Goal: Task Accomplishment & Management: Complete application form

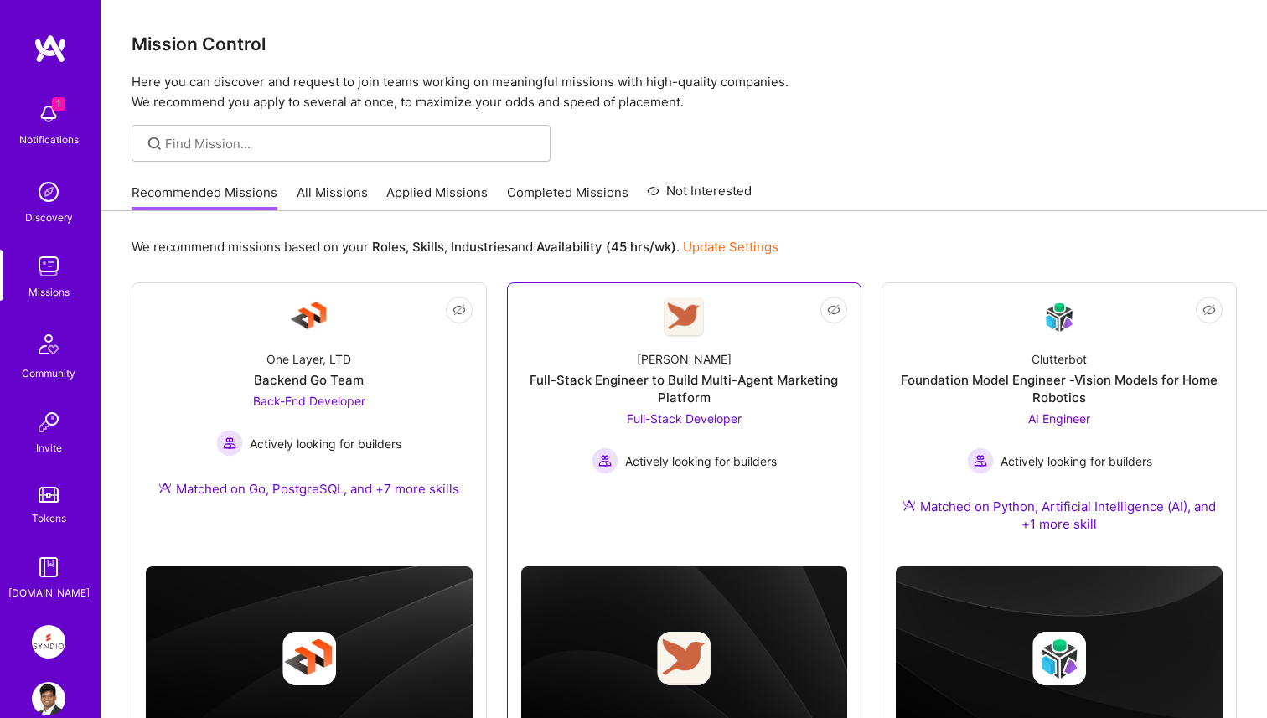
click at [574, 398] on div "Full-Stack Engineer to Build Multi-Agent Marketing Platform" at bounding box center [684, 388] width 327 height 35
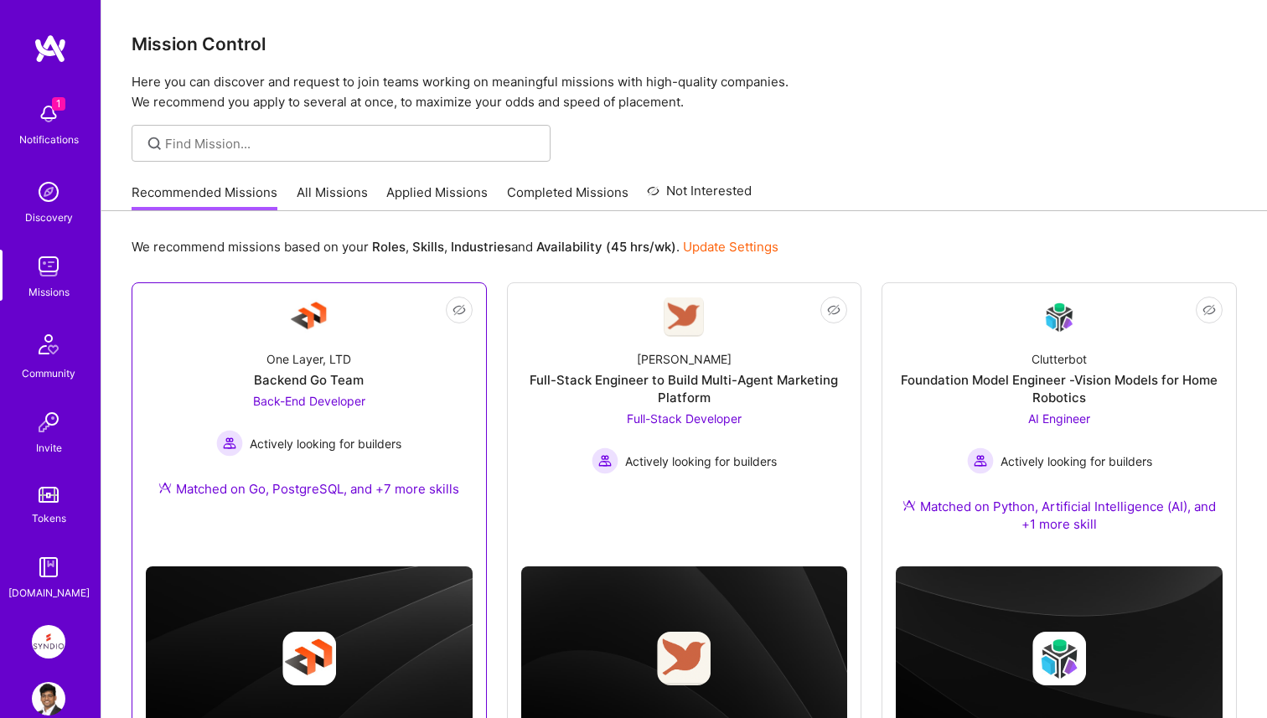
click at [369, 418] on div "Back-End Developer Actively looking for builders" at bounding box center [308, 424] width 185 height 65
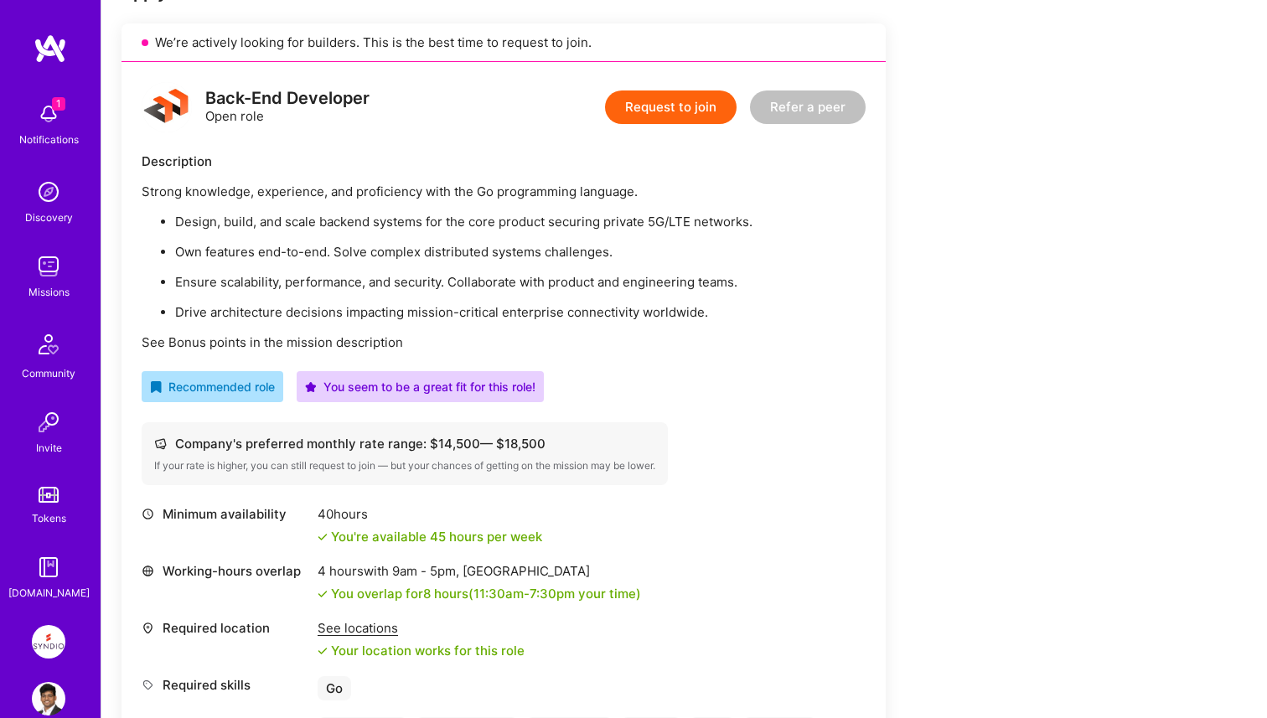
scroll to position [372, 0]
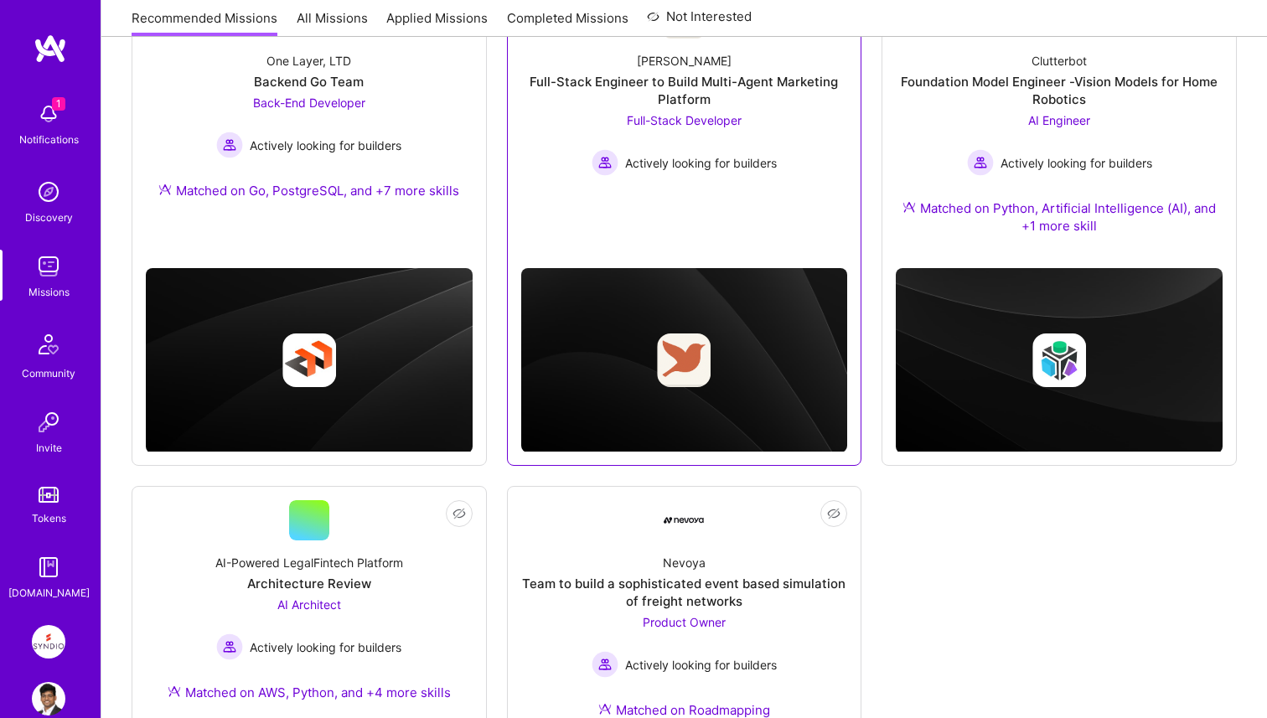
scroll to position [227, 0]
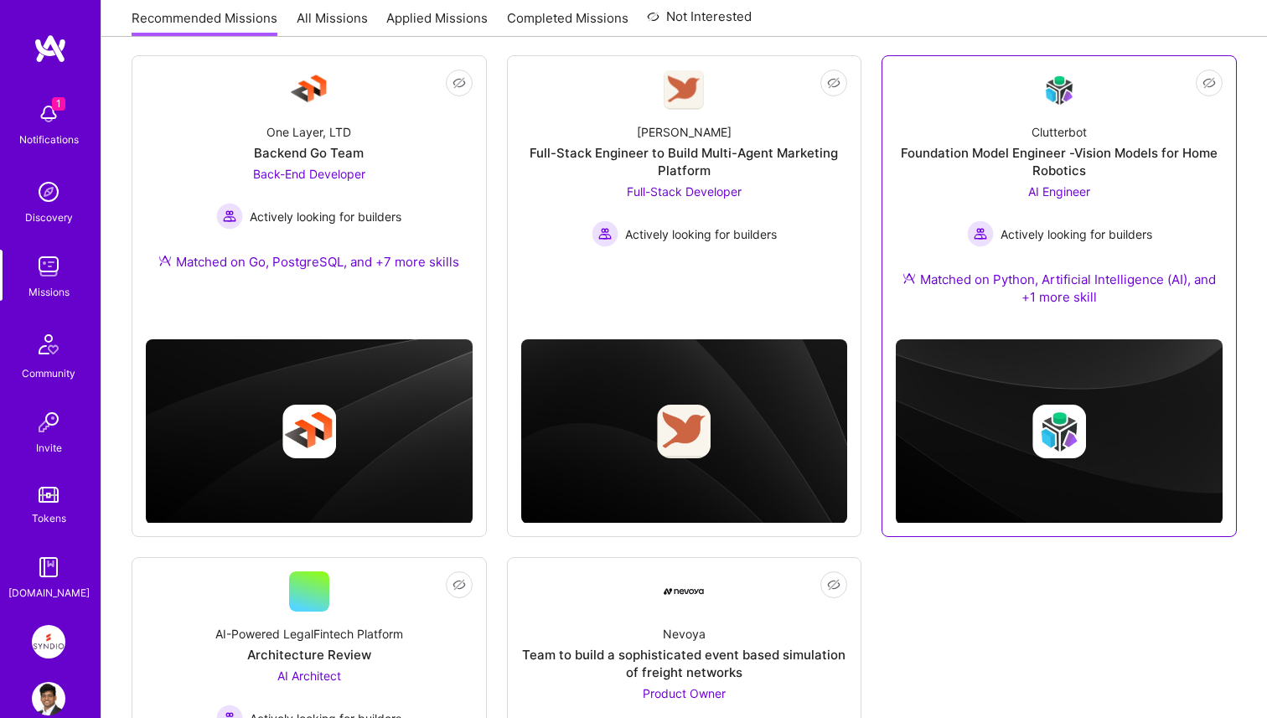
click at [934, 179] on div "Clutterbot Foundation Model Engineer -Vision Models for Home Robotics AI Engine…" at bounding box center [1059, 218] width 327 height 216
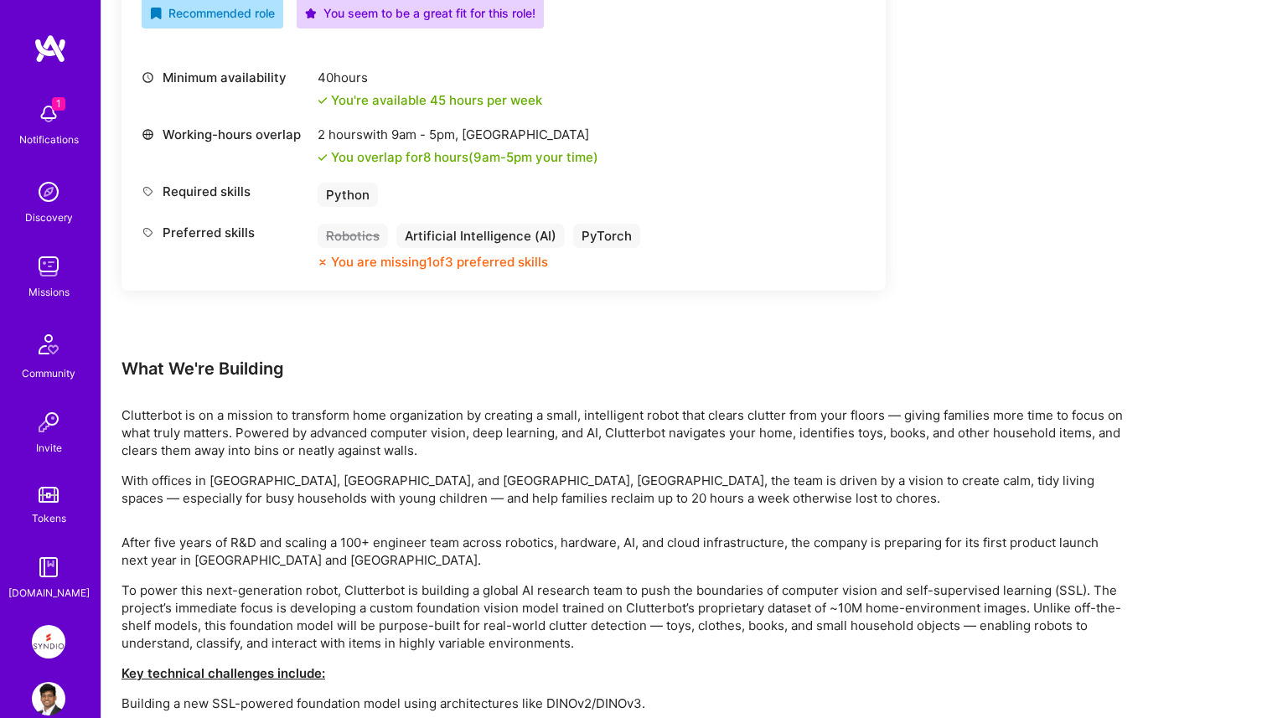
scroll to position [642, 0]
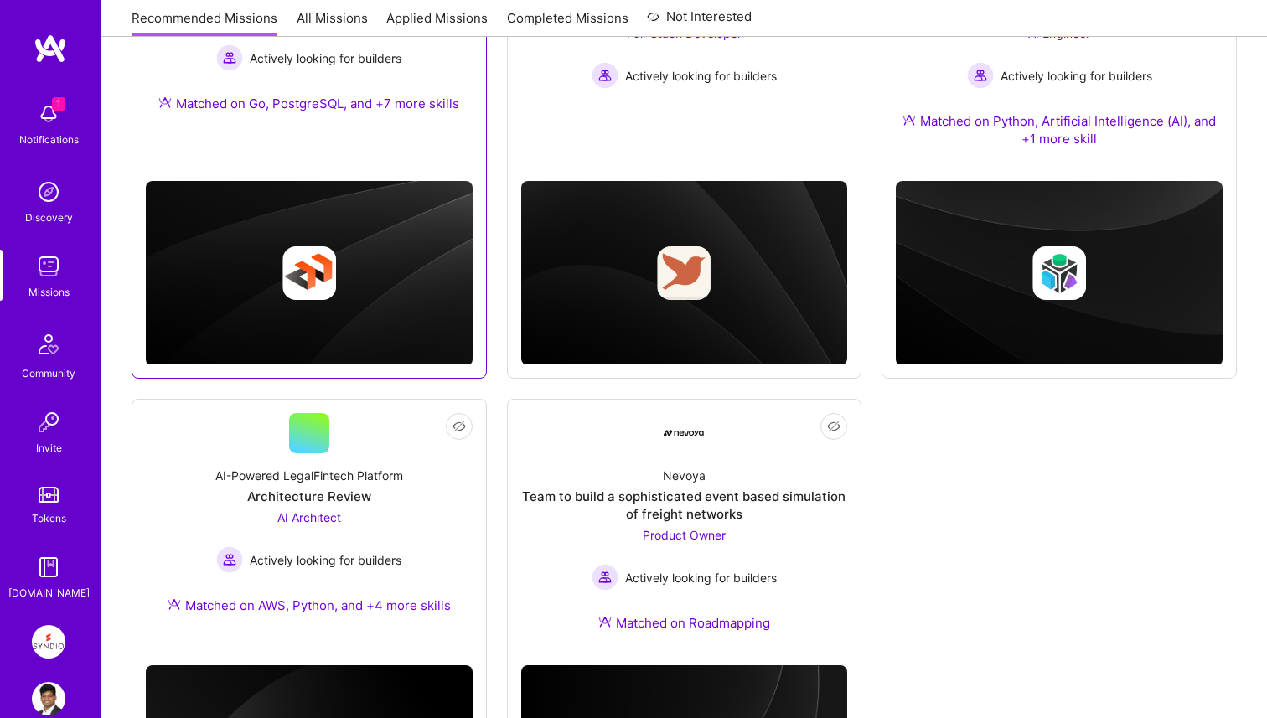
scroll to position [571, 0]
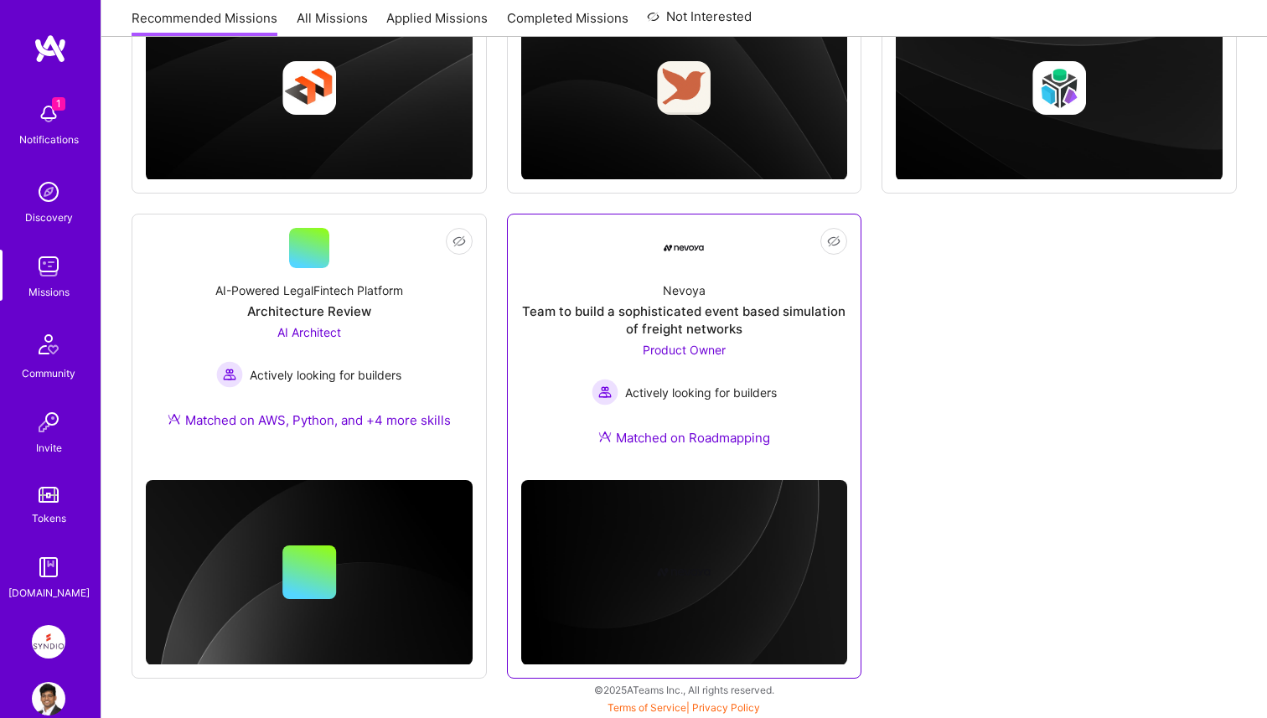
click at [557, 325] on div "Team to build a sophisticated event based simulation of freight networks" at bounding box center [684, 320] width 327 height 35
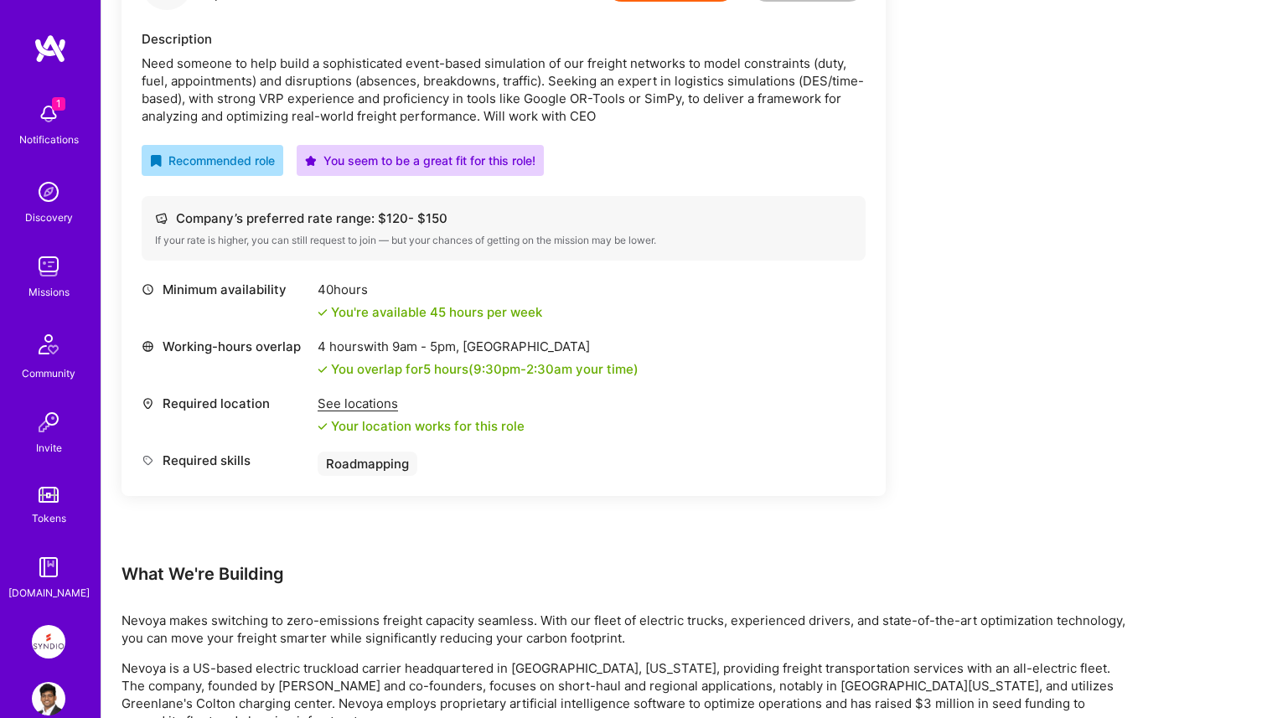
scroll to position [907, 0]
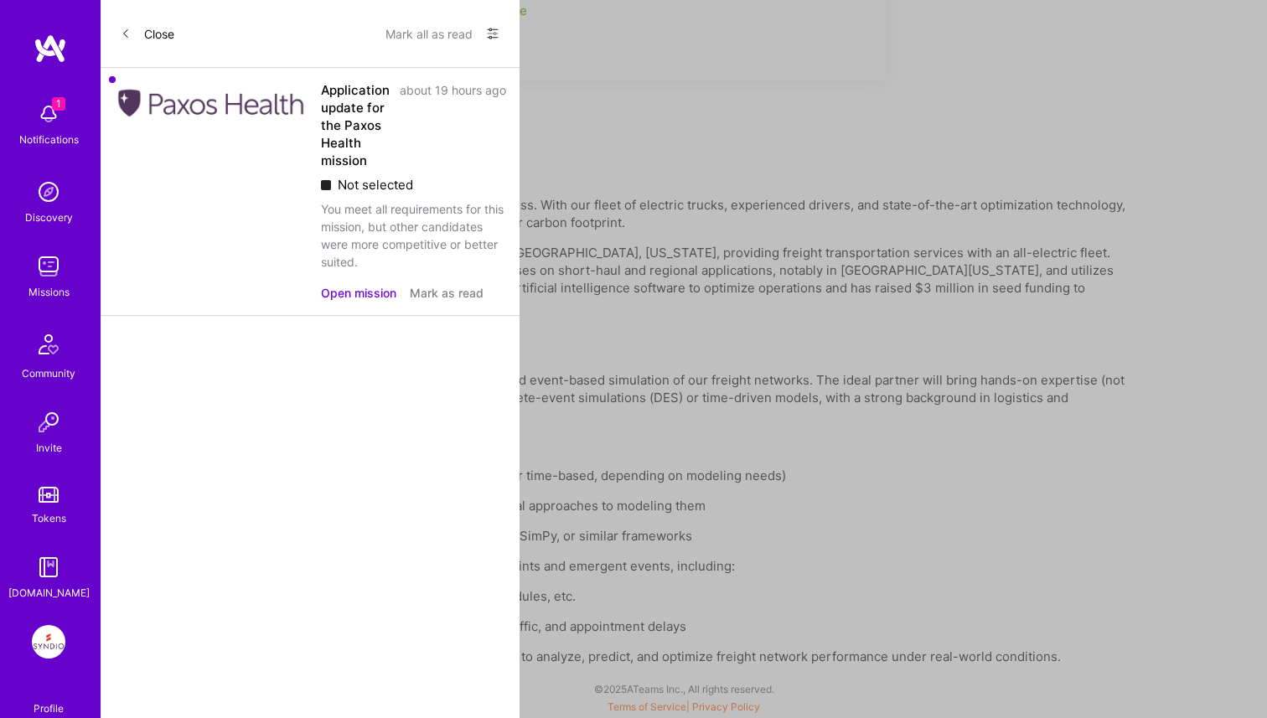
scroll to position [571, 0]
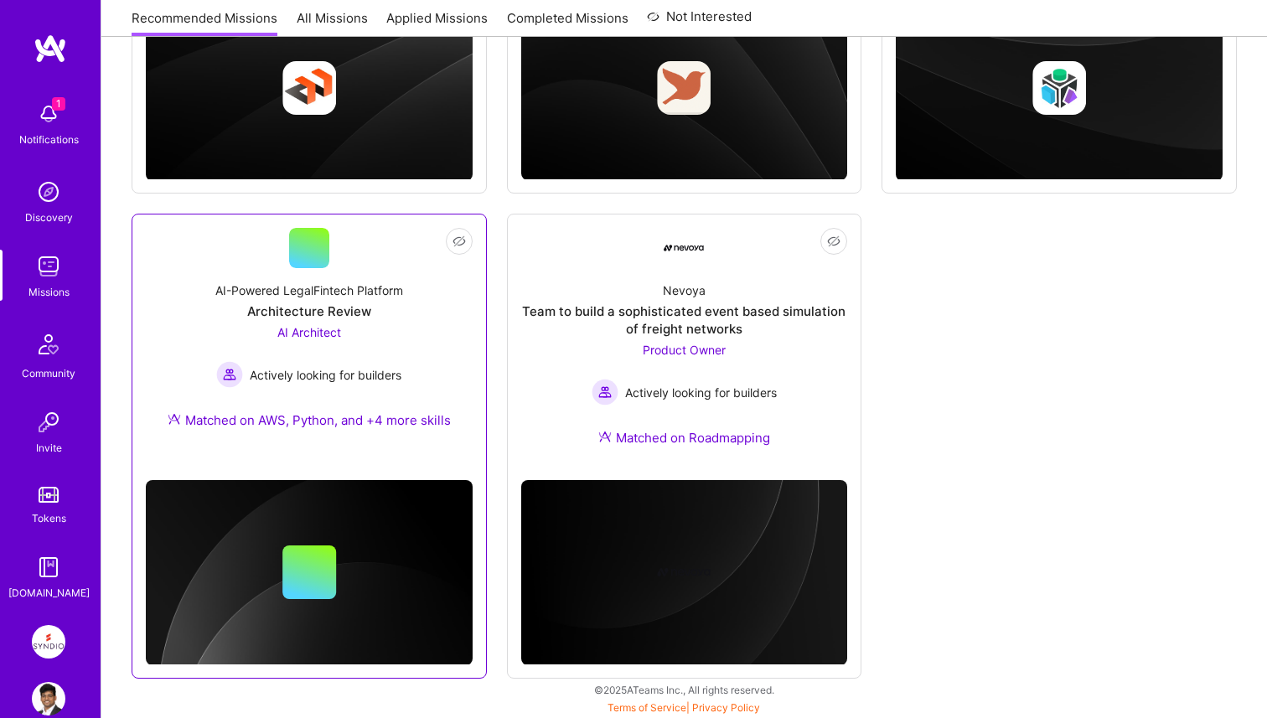
click at [371, 339] on div "AI Architect Actively looking for builders" at bounding box center [308, 356] width 185 height 65
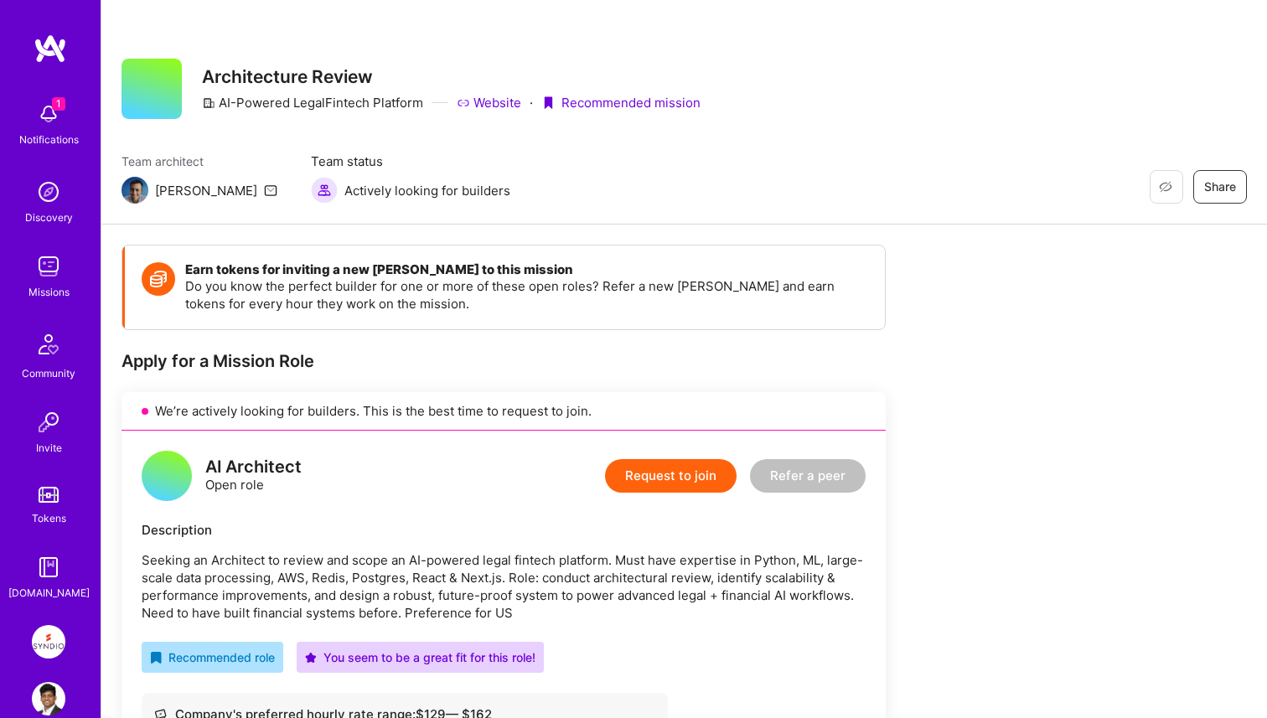
click at [635, 477] on button "Request to join" at bounding box center [671, 476] width 132 height 34
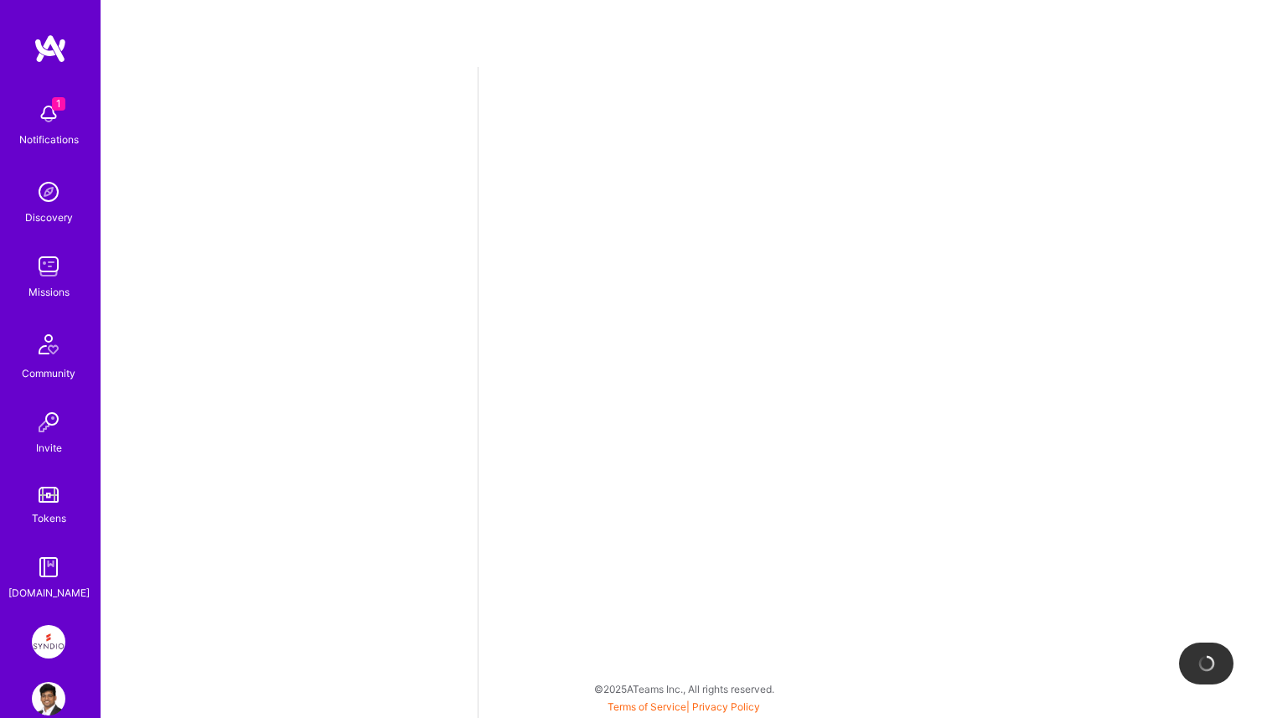
select select "IN"
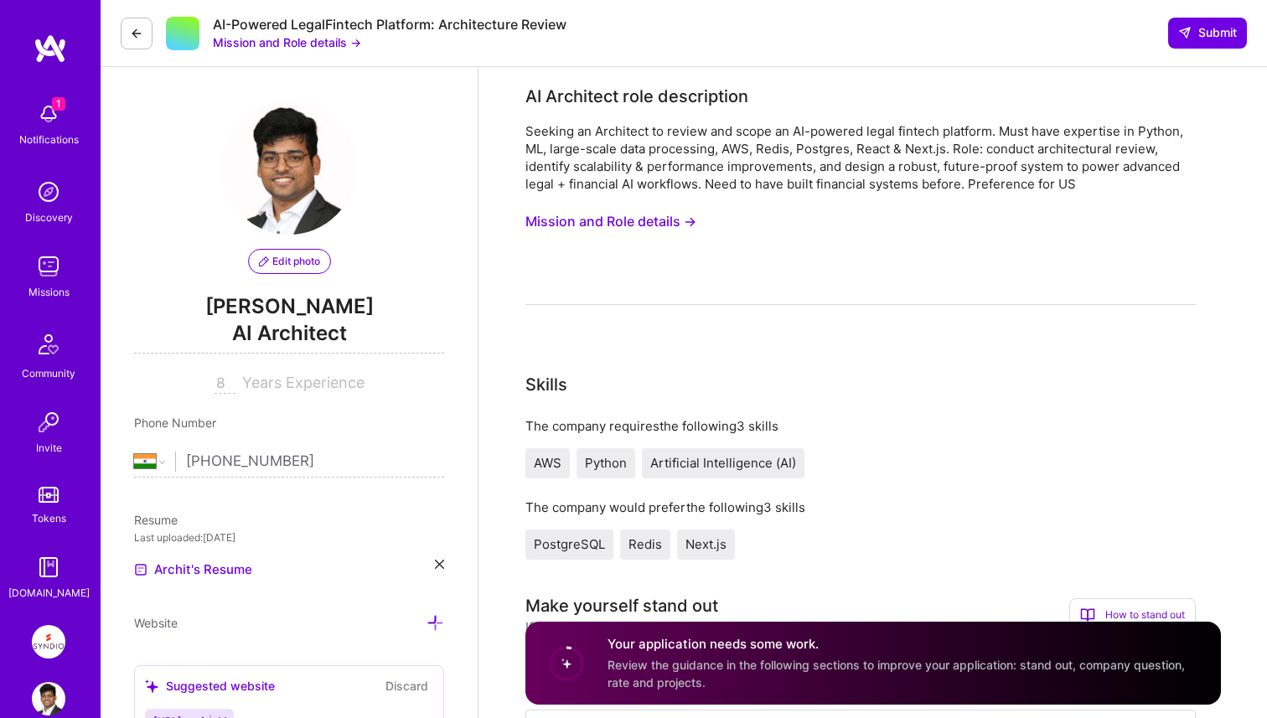
click at [645, 228] on button "Mission and Role details →" at bounding box center [611, 221] width 171 height 31
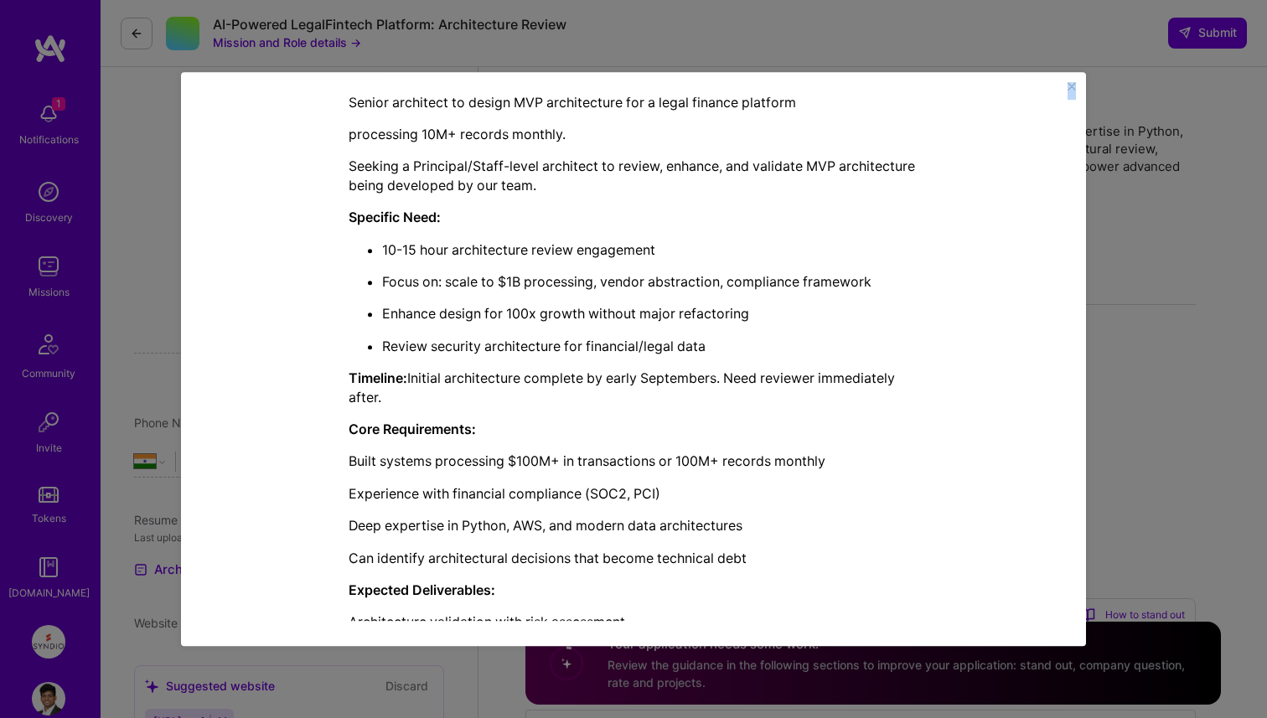
scroll to position [662, 0]
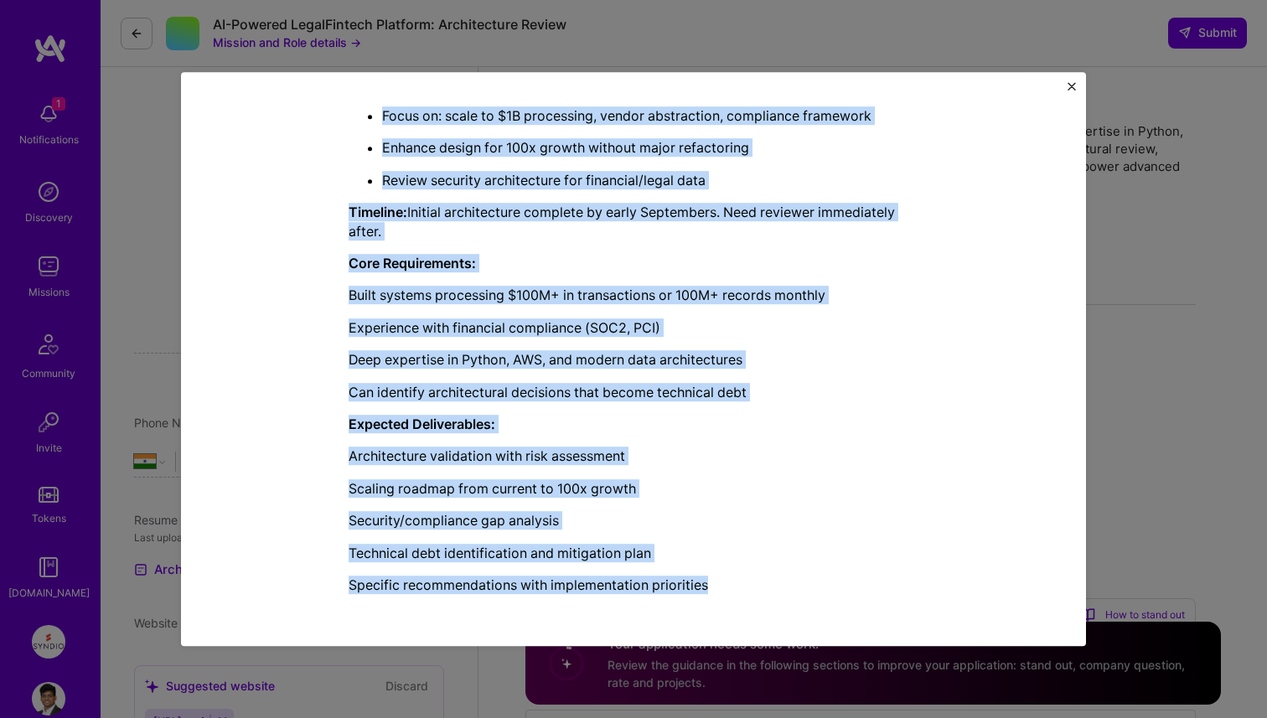
drag, startPoint x: 344, startPoint y: 197, endPoint x: 739, endPoint y: 591, distance: 558.3
click at [739, 591] on div "Mission Description and Role Details AI Architect role description Seeking an A…" at bounding box center [634, 28] width 828 height 1160
copy div "LO Ipsumdolo sita consectetur Adipisc el Seddoeius te incidi utl etdol ma AL-en…"
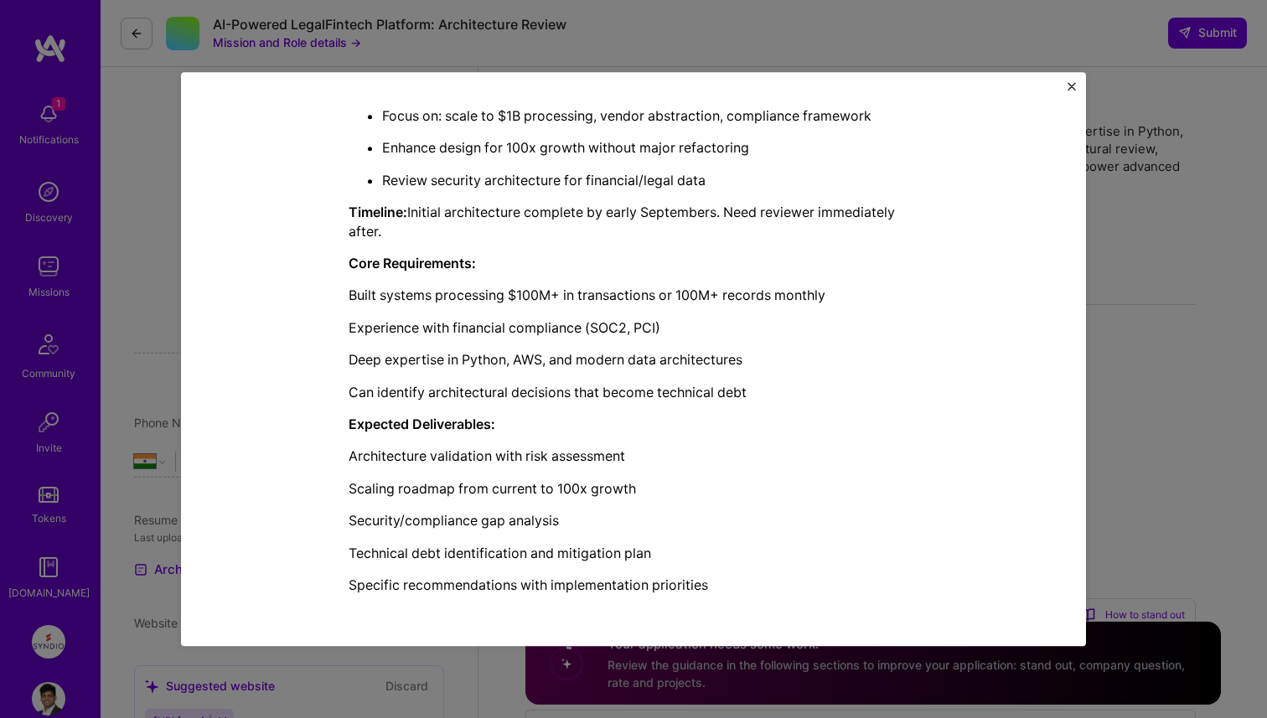
click at [1168, 340] on div "Mission Description and Role Details AI Architect role description Seeking an A…" at bounding box center [633, 359] width 1267 height 718
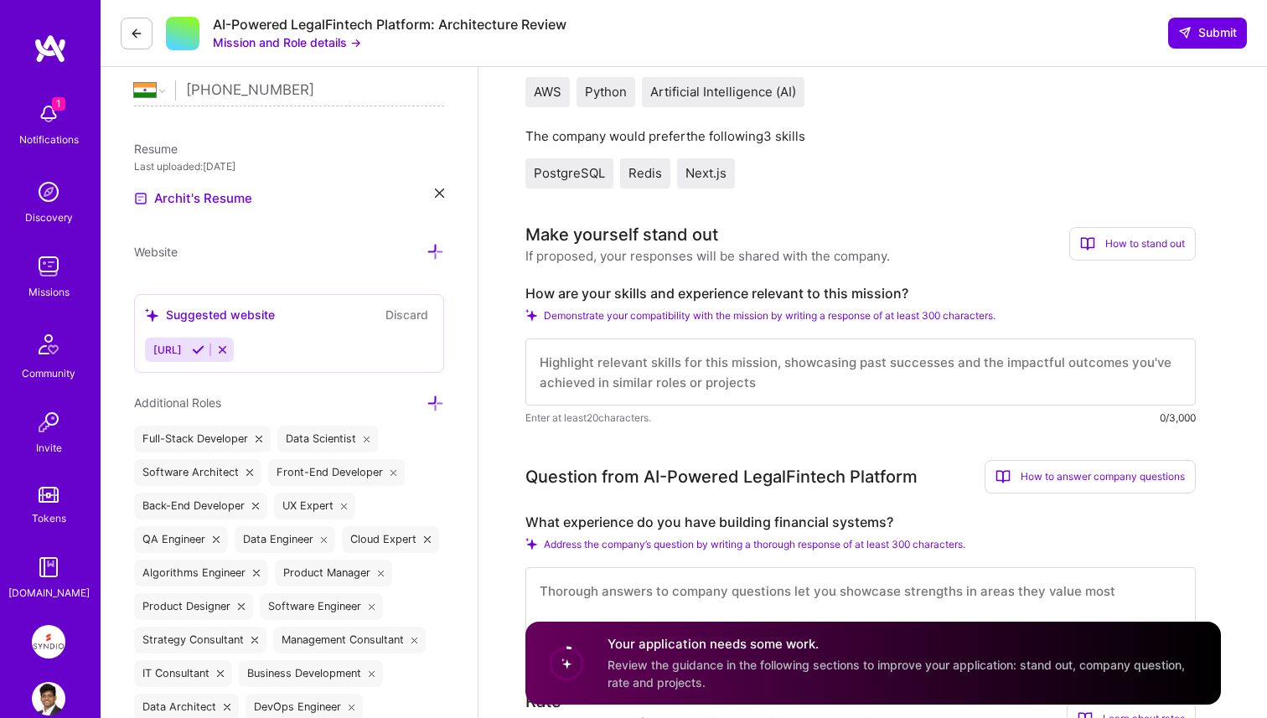
scroll to position [372, 0]
drag, startPoint x: 557, startPoint y: 293, endPoint x: 908, endPoint y: 293, distance: 351.2
copy label "How are your skills and experience relevant to this mission?"
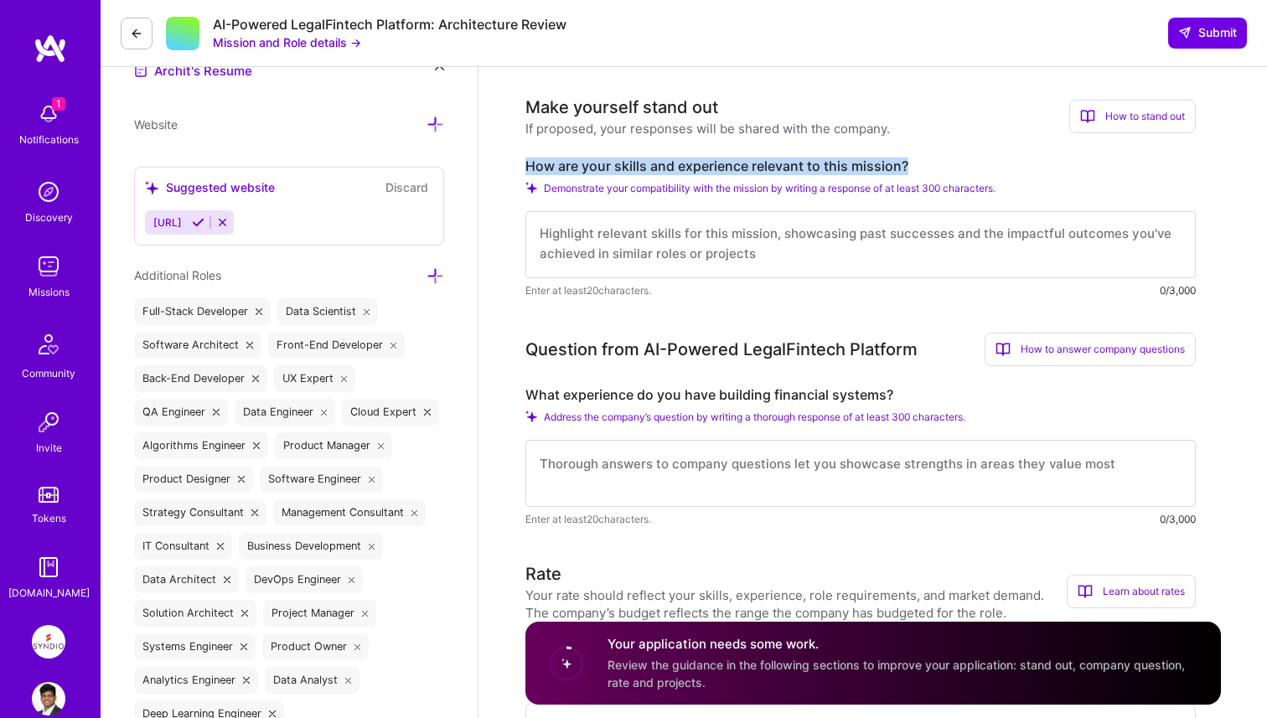
scroll to position [517, 0]
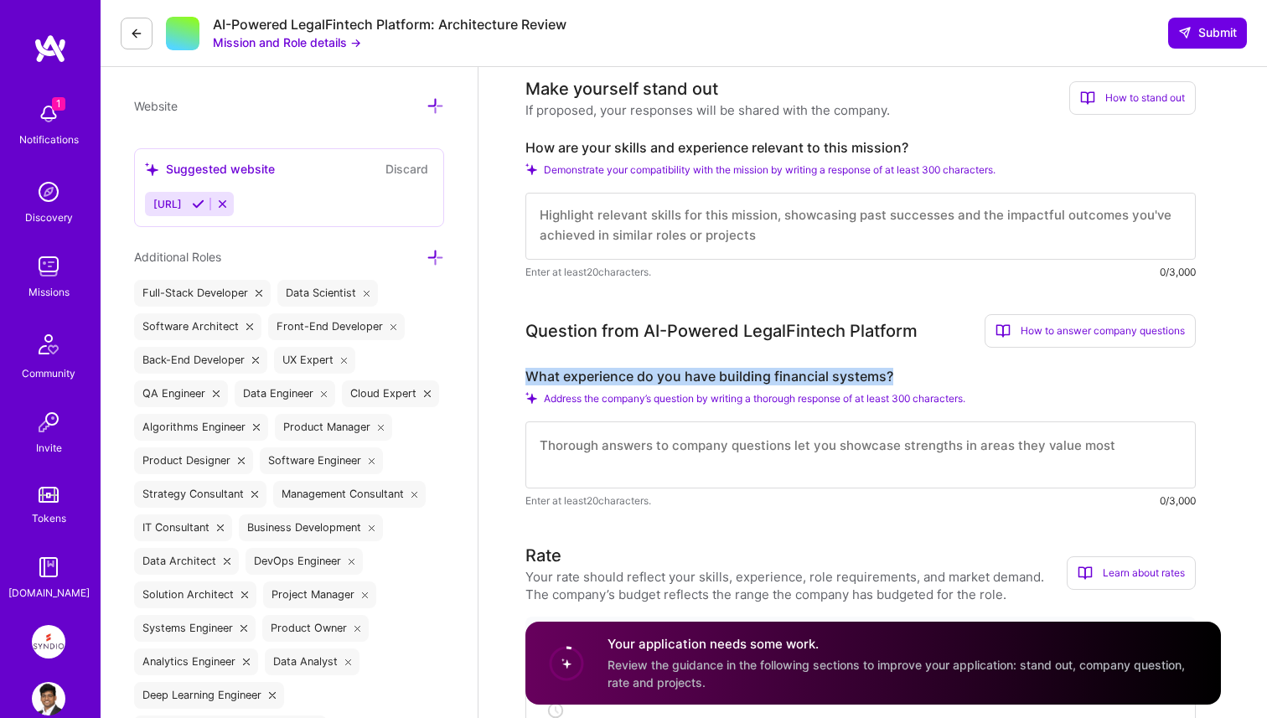
drag, startPoint x: 621, startPoint y: 380, endPoint x: 986, endPoint y: 382, distance: 364.6
copy label "What experience do you have building financial systems?"
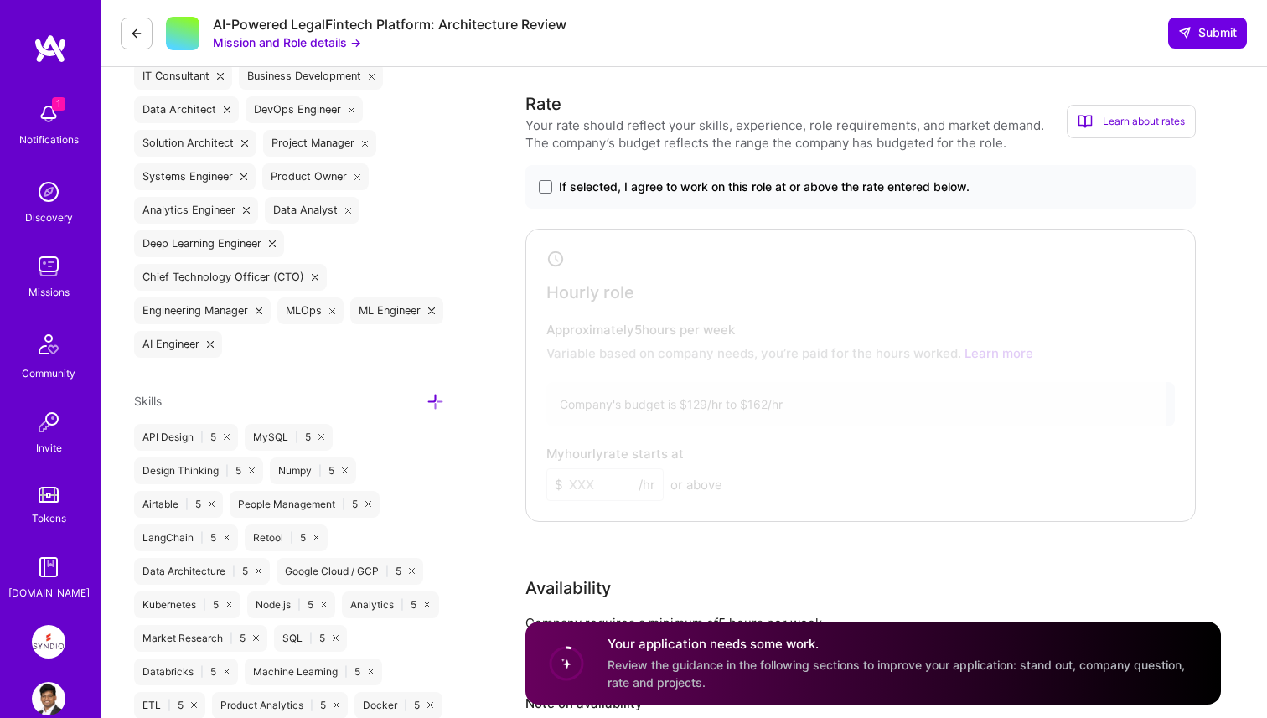
scroll to position [949, 0]
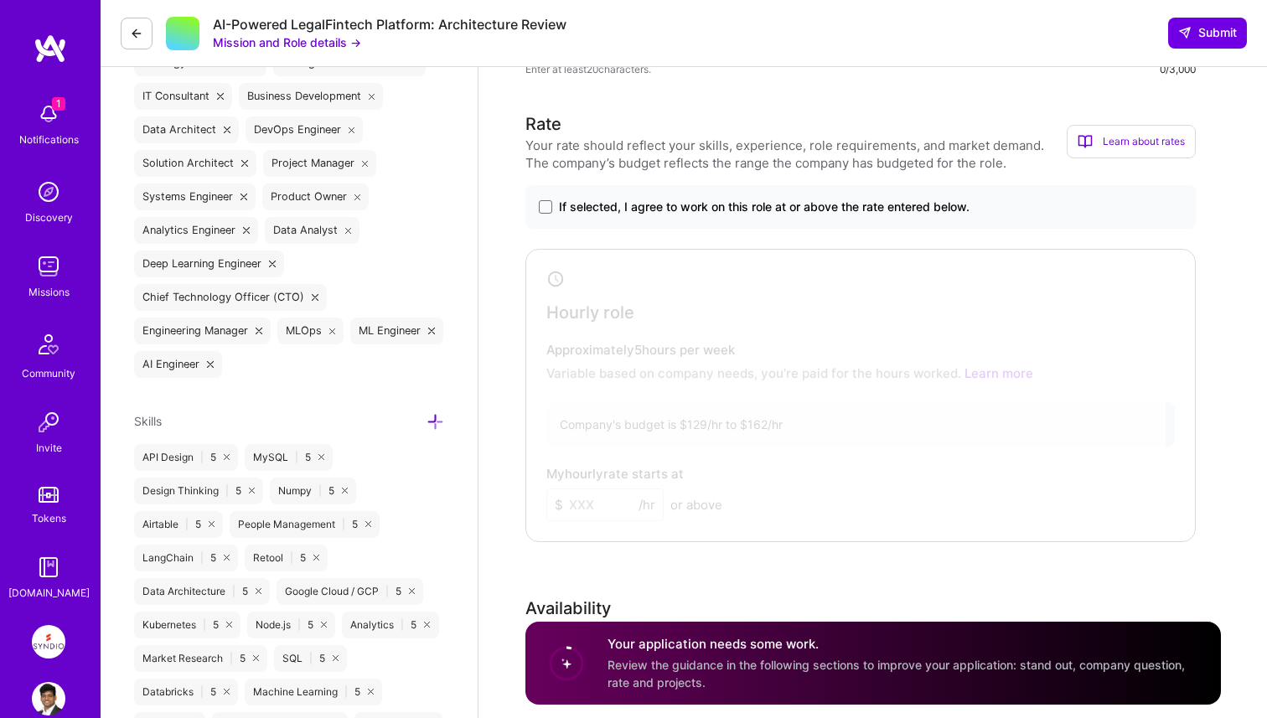
click at [582, 206] on span "If selected, I agree to work on this role at or above the rate entered below." at bounding box center [764, 207] width 411 height 17
click at [0, 0] on input "If selected, I agree to work on this role at or above the rate entered below." at bounding box center [0, 0] width 0 height 0
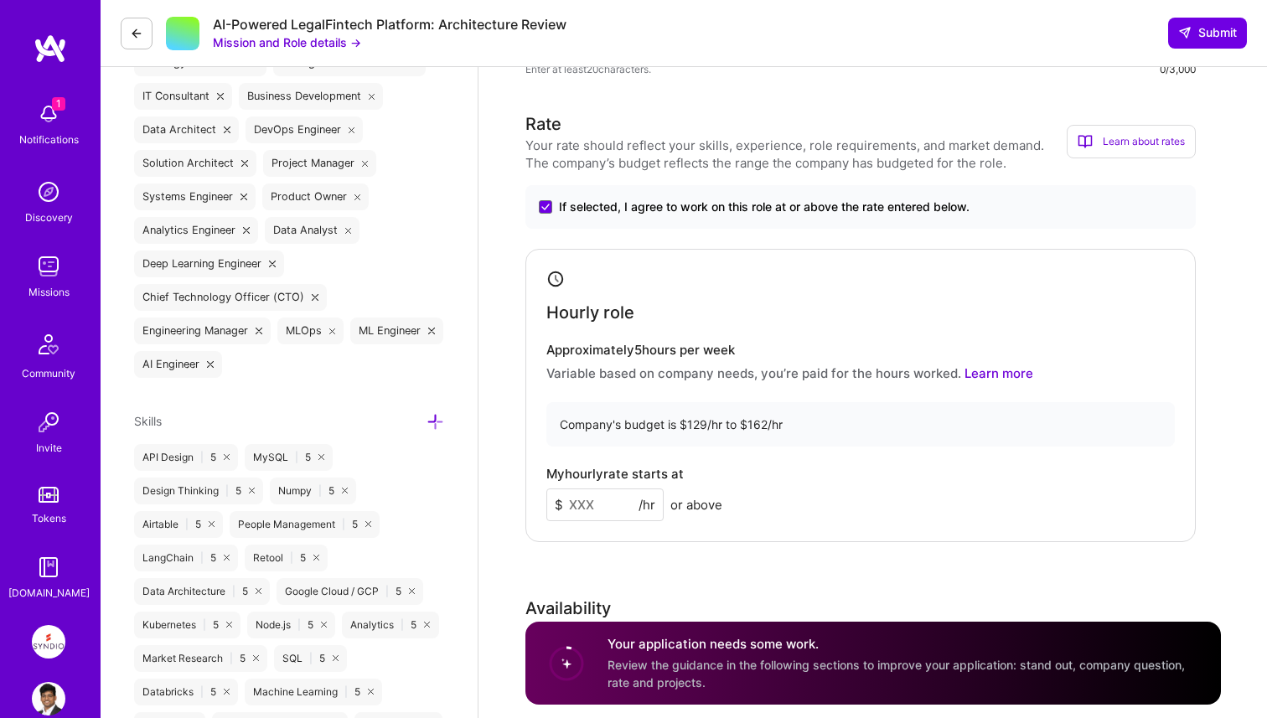
click at [593, 495] on input at bounding box center [605, 505] width 117 height 33
type input "135"
click at [749, 493] on div "My hourly rate starts at $ 135 /hr or above" at bounding box center [861, 494] width 629 height 54
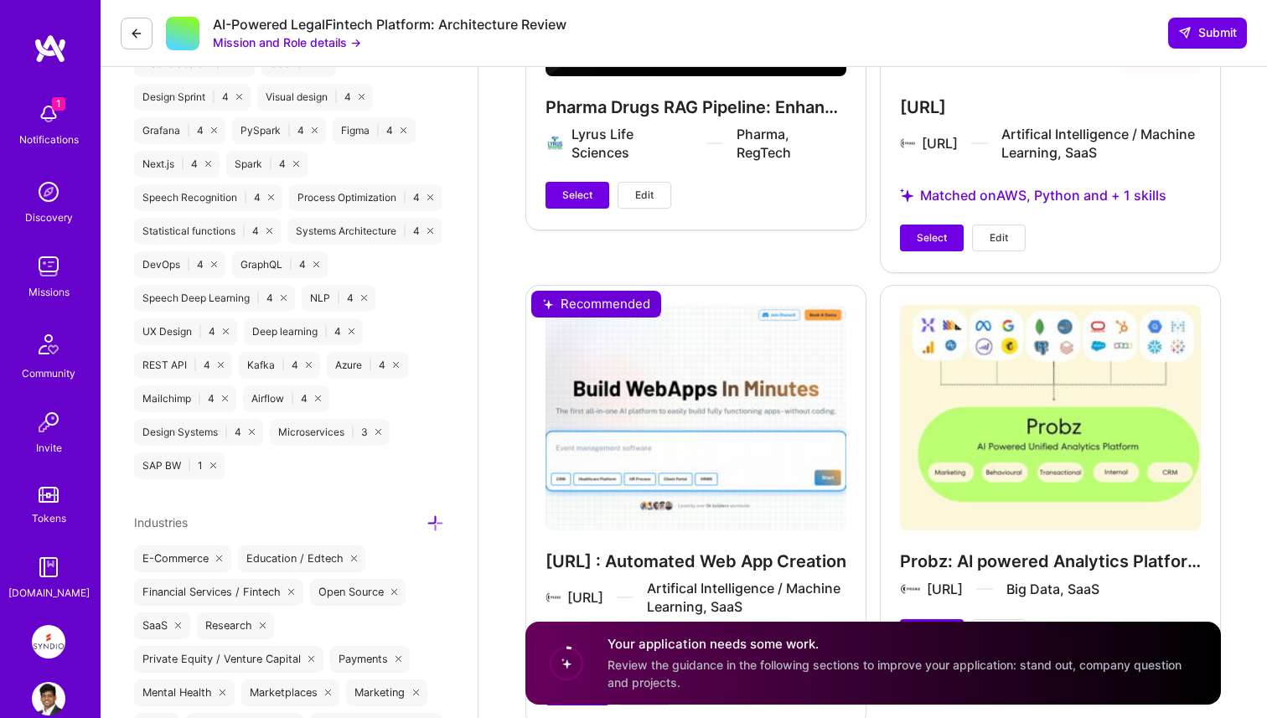
scroll to position [2785, 0]
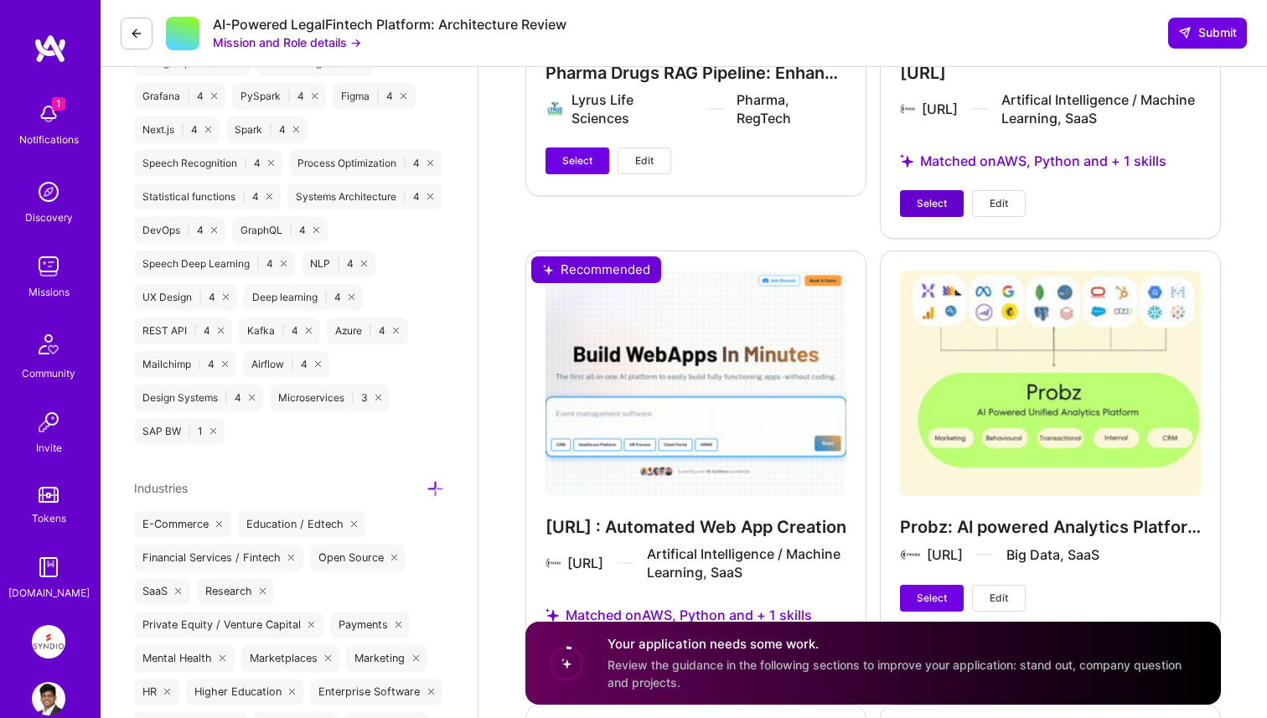
click at [930, 207] on span "Select" at bounding box center [932, 203] width 30 height 15
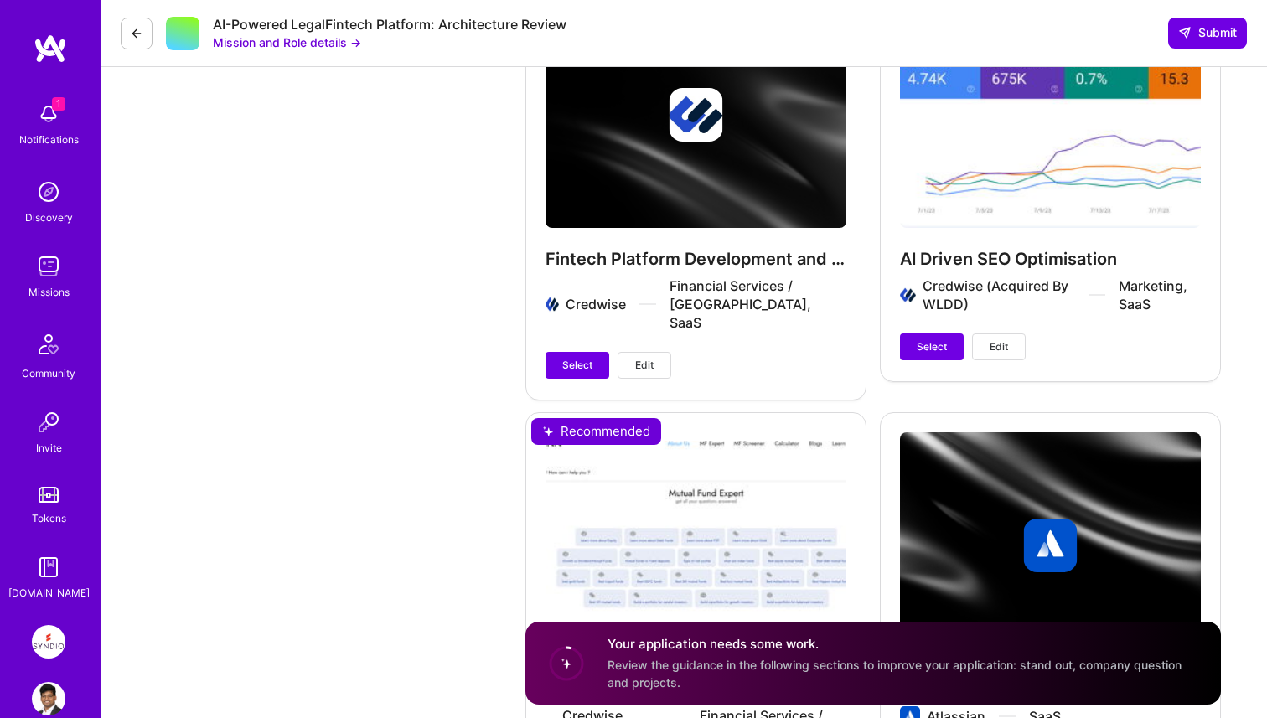
scroll to position [4338, 0]
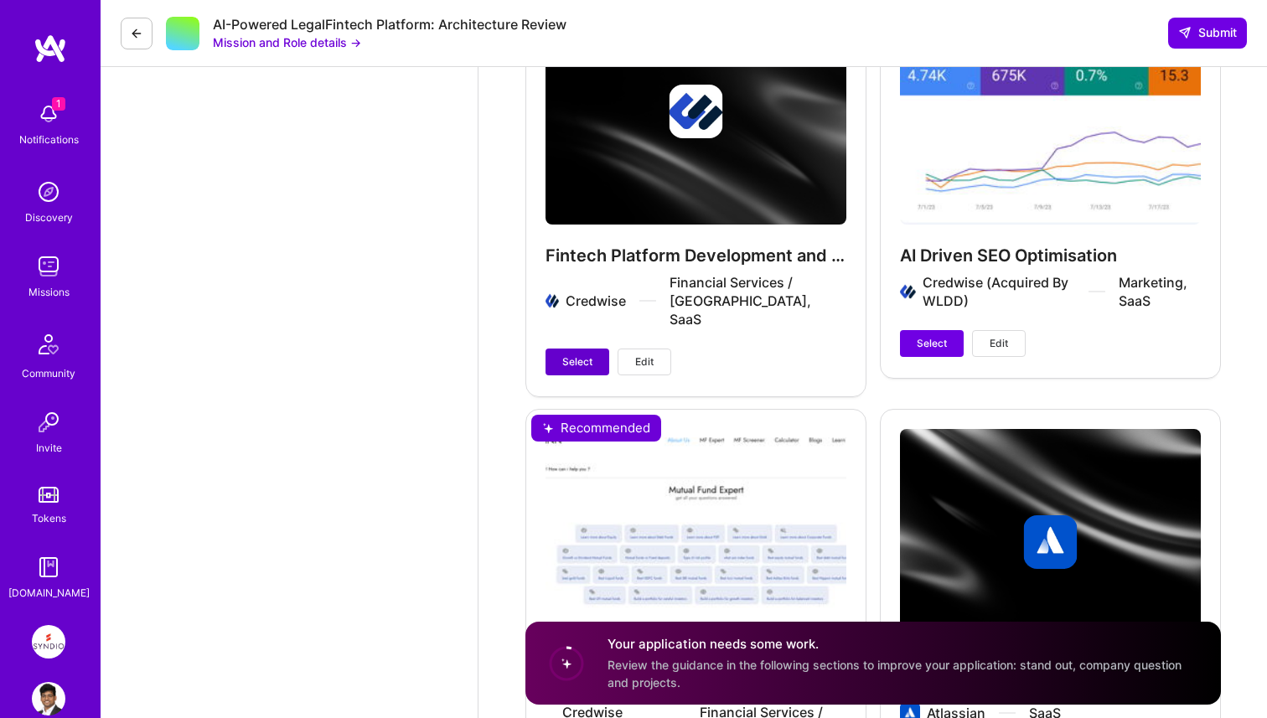
click at [562, 355] on span "Select" at bounding box center [577, 362] width 30 height 15
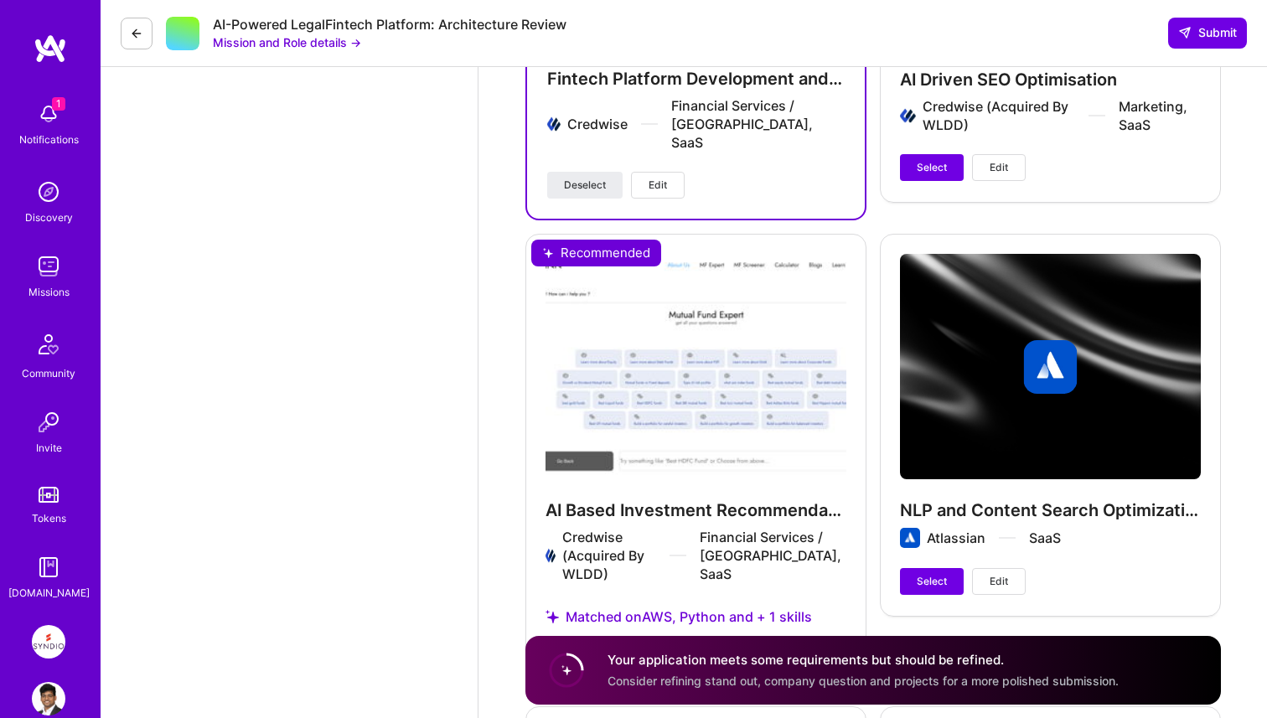
scroll to position [4582, 0]
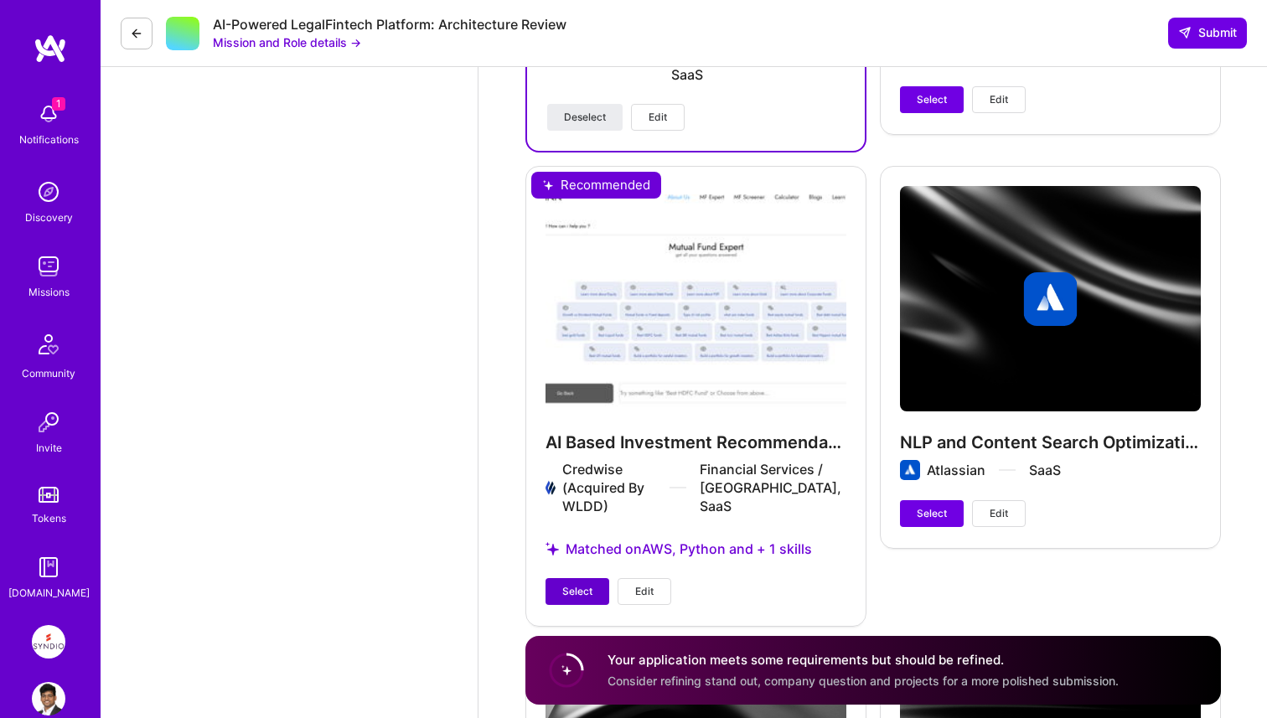
click at [581, 584] on span "Select" at bounding box center [577, 591] width 30 height 15
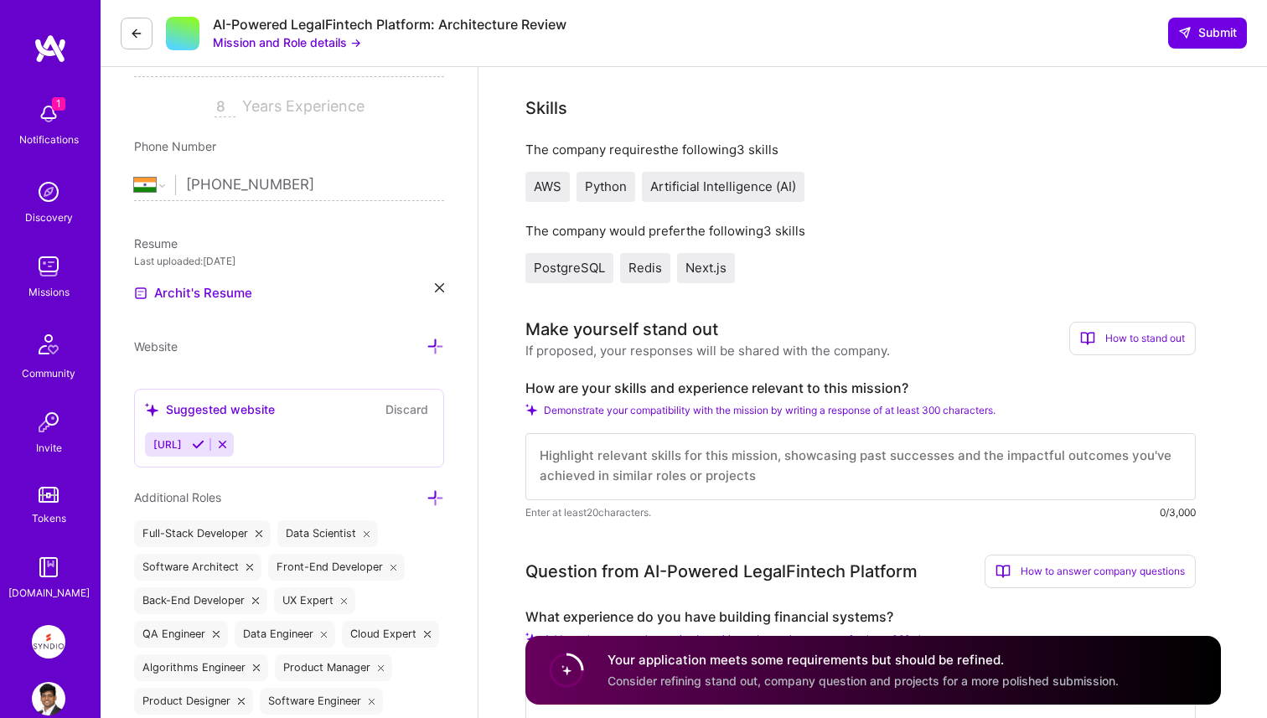
scroll to position [0, 0]
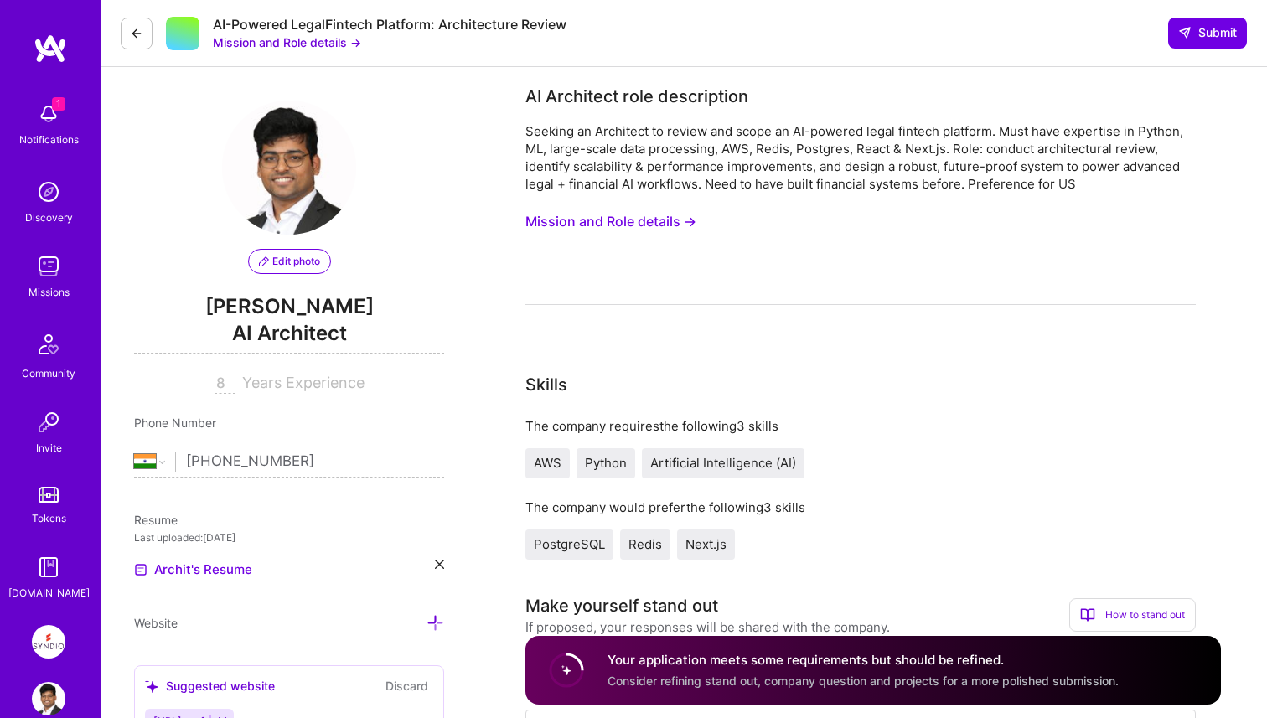
click at [644, 226] on button "Mission and Role details →" at bounding box center [611, 221] width 171 height 31
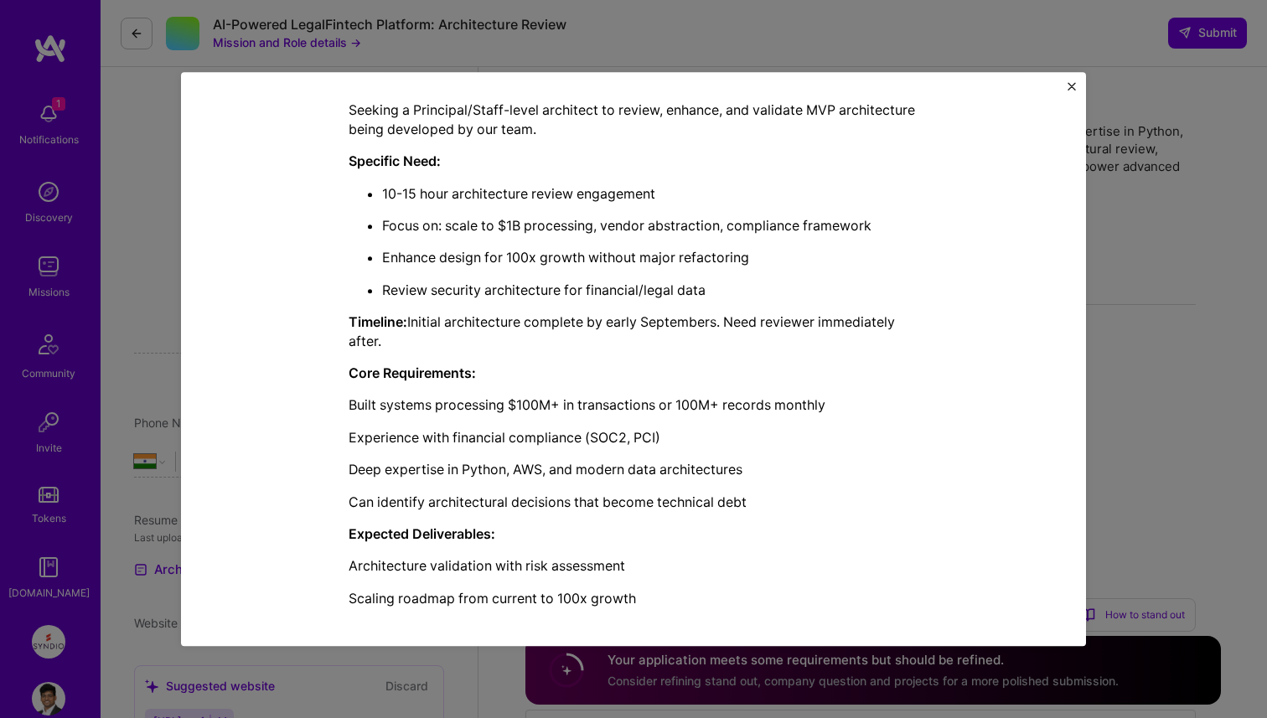
scroll to position [662, 0]
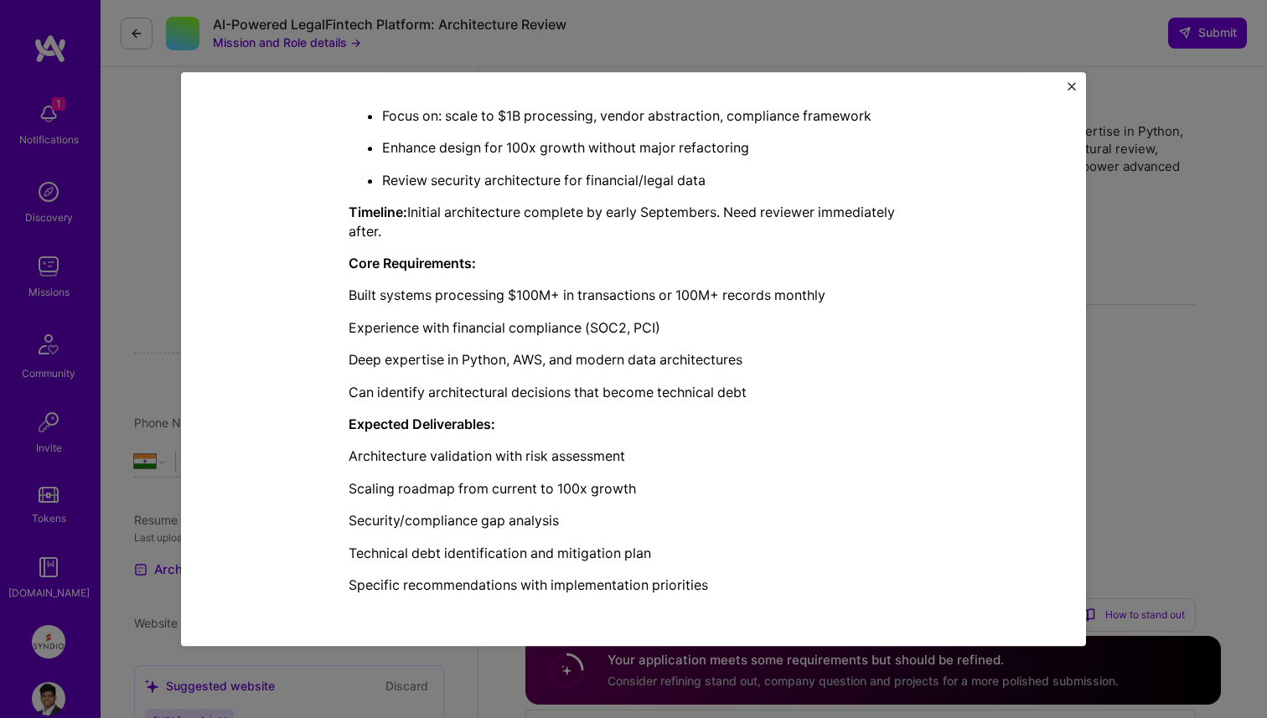
click at [1150, 359] on div "Mission Description and Role Details AI Architect role description Seeking an A…" at bounding box center [633, 359] width 1267 height 718
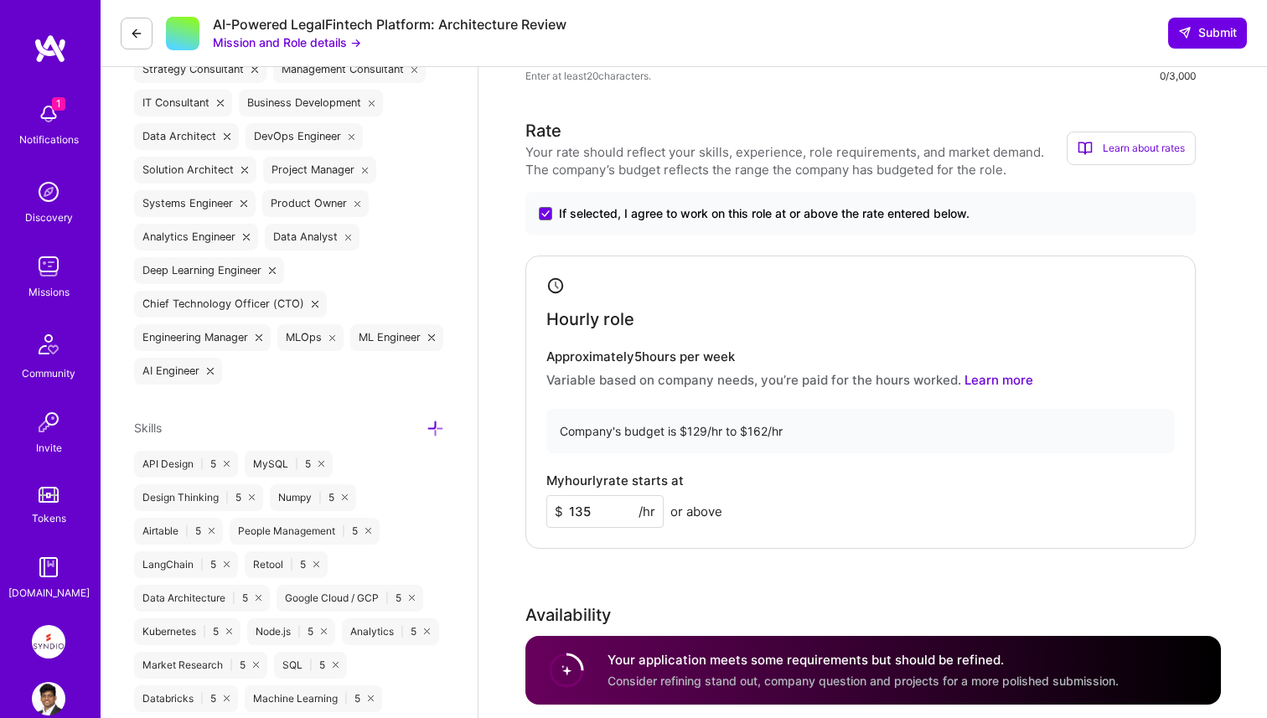
scroll to position [775, 0]
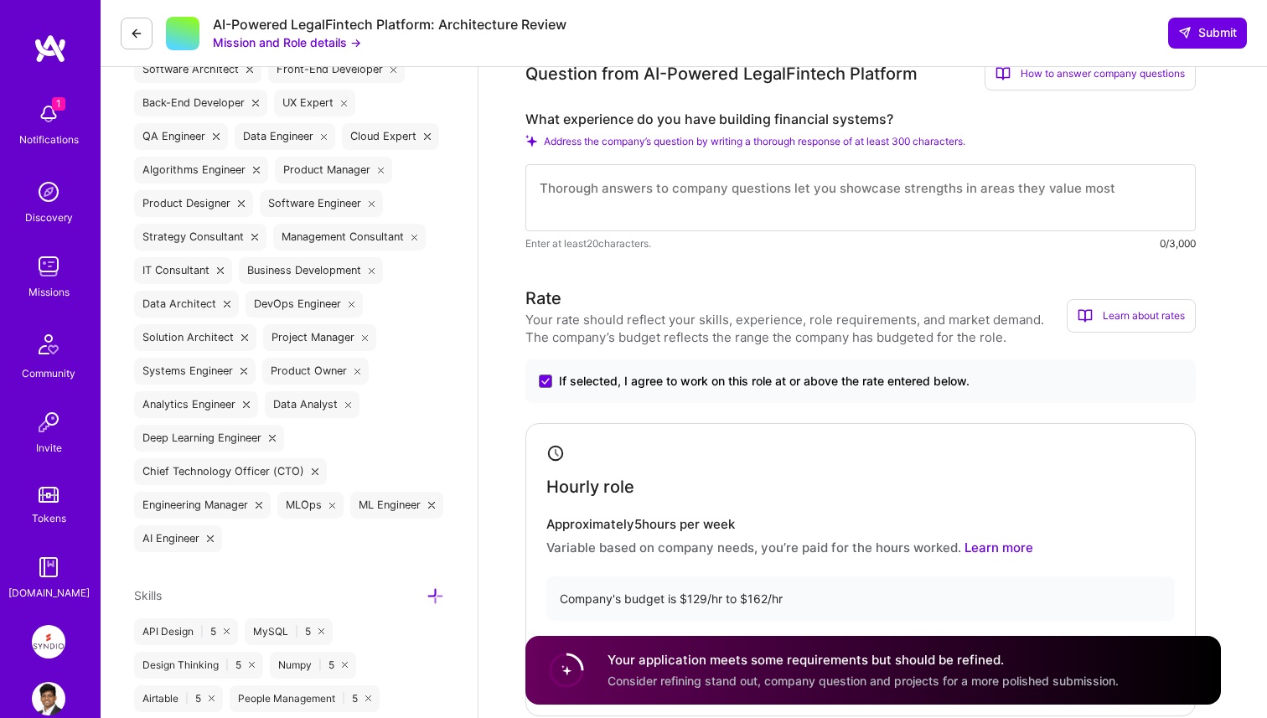
click at [609, 523] on h4 "Approximately 5 hours per week" at bounding box center [861, 524] width 629 height 15
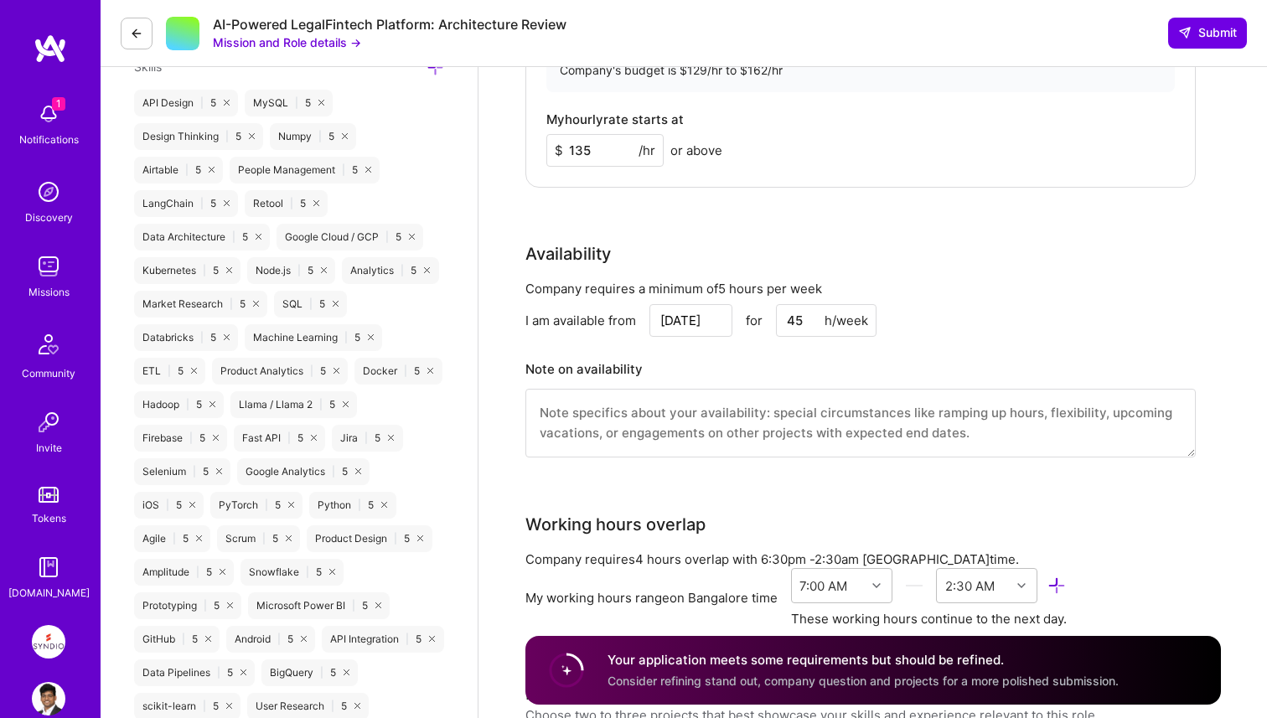
scroll to position [1344, 0]
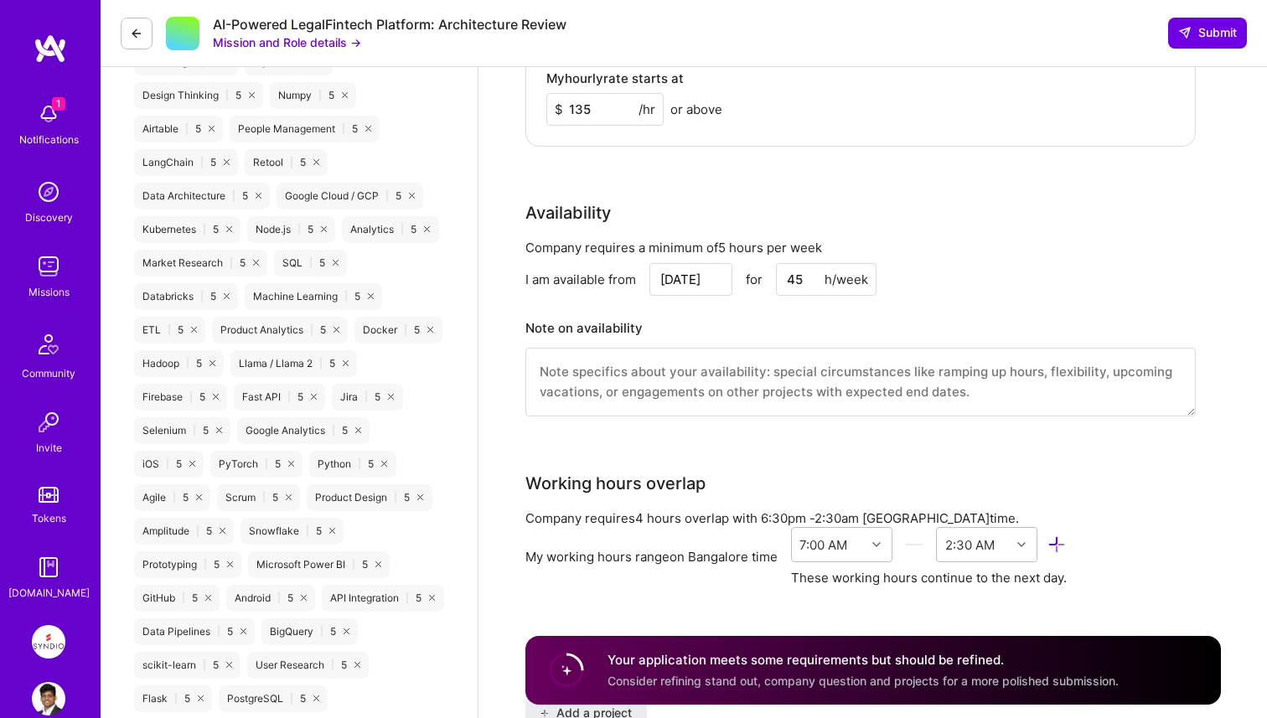
click at [790, 286] on input "45" at bounding box center [826, 279] width 101 height 33
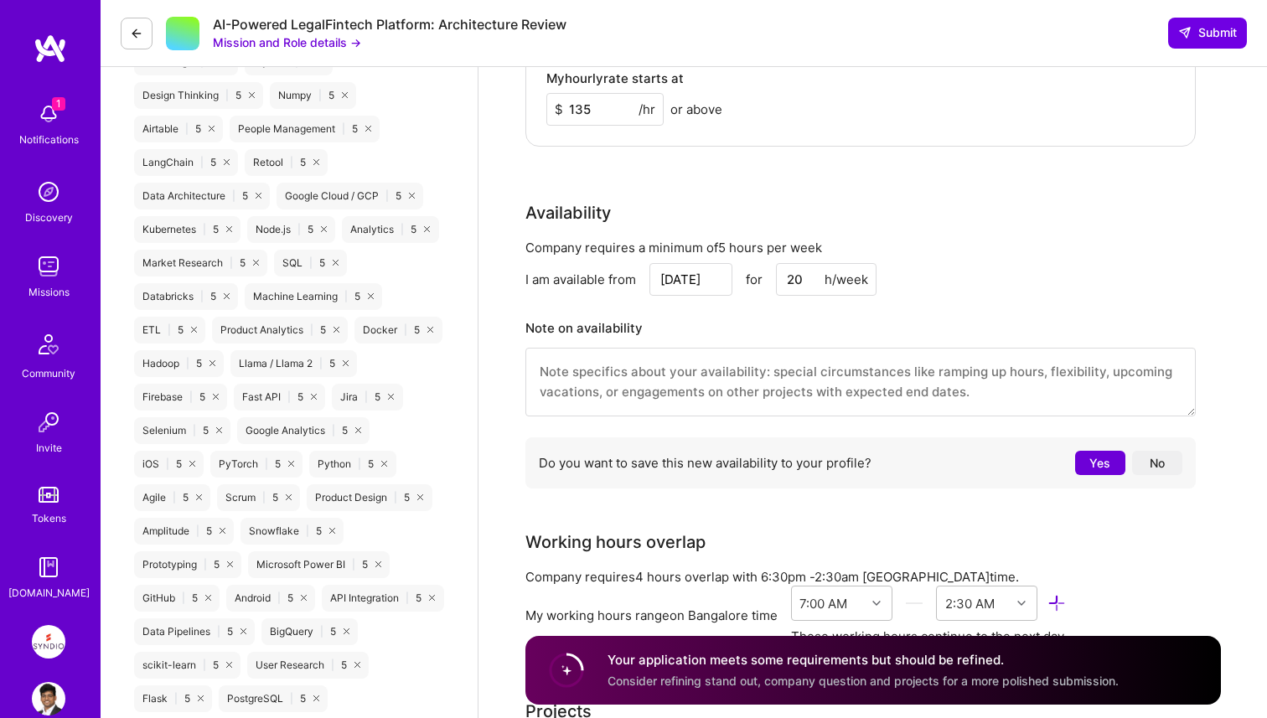
type input "20"
click at [1149, 464] on button "No" at bounding box center [1157, 463] width 50 height 24
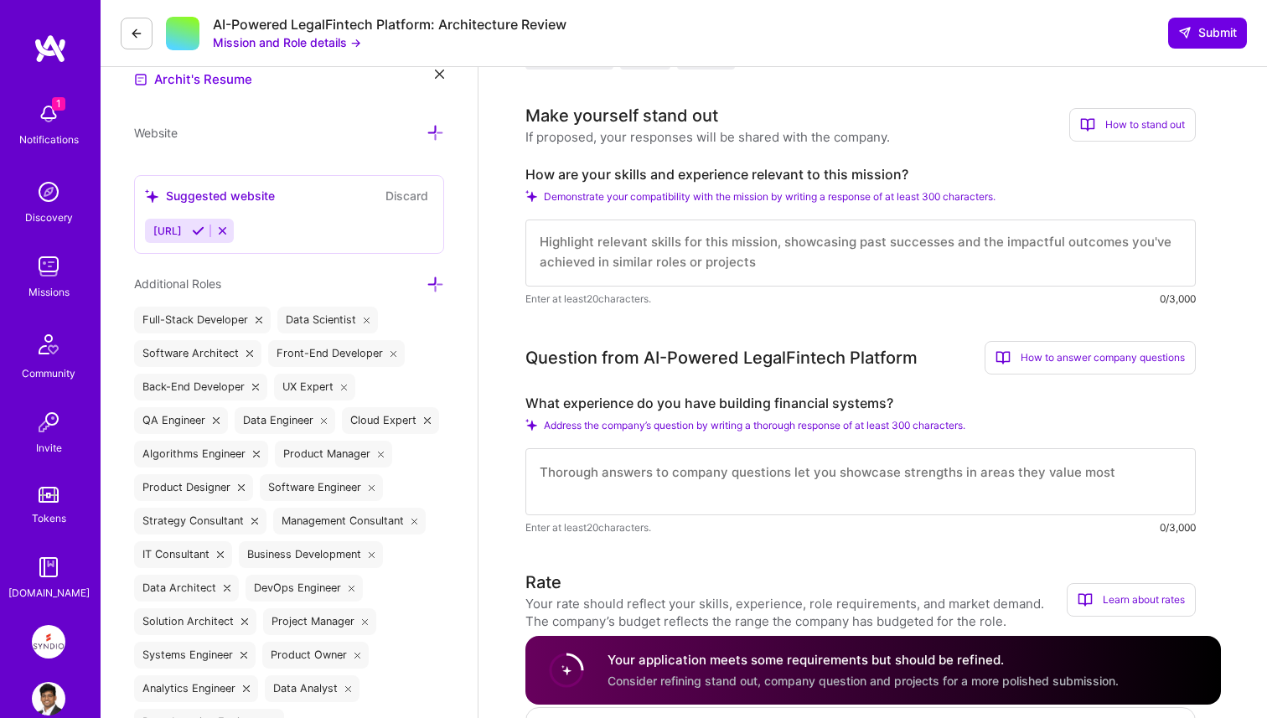
scroll to position [484, 0]
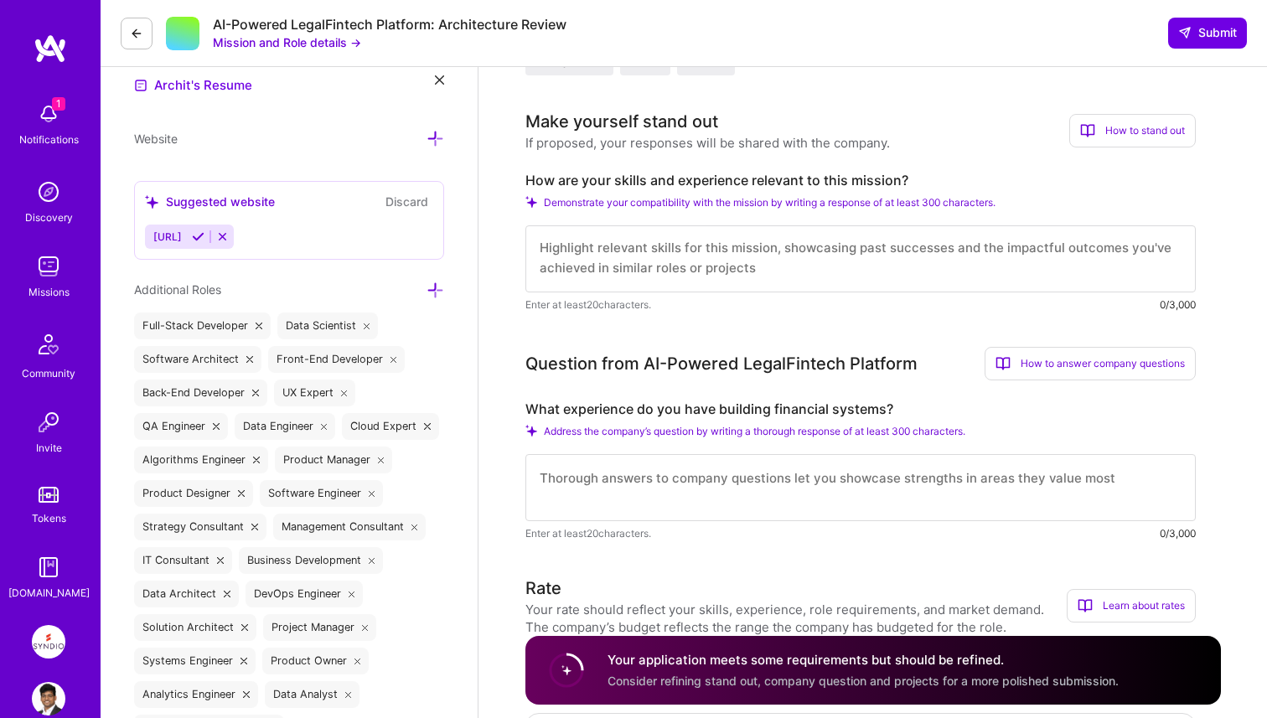
click at [593, 242] on textarea at bounding box center [861, 258] width 671 height 67
paste textarea "Lo IP Dolorsi Amet Consecte ad ELIT (sedd-Eiusmodt incididuntu), L etd mag aliq…"
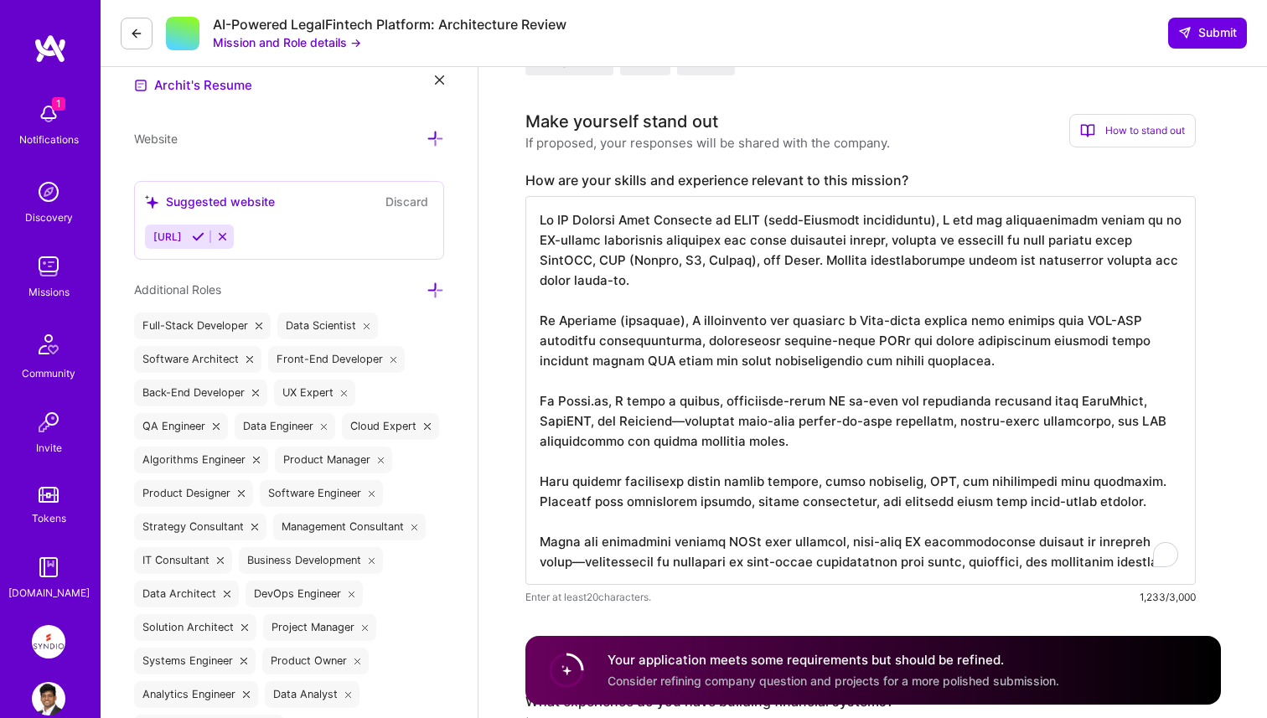
type textarea "Lo IP Dolorsi Amet Consecte ad ELIT (sedd-Eiusmodt incididuntu), L etd mag aliq…"
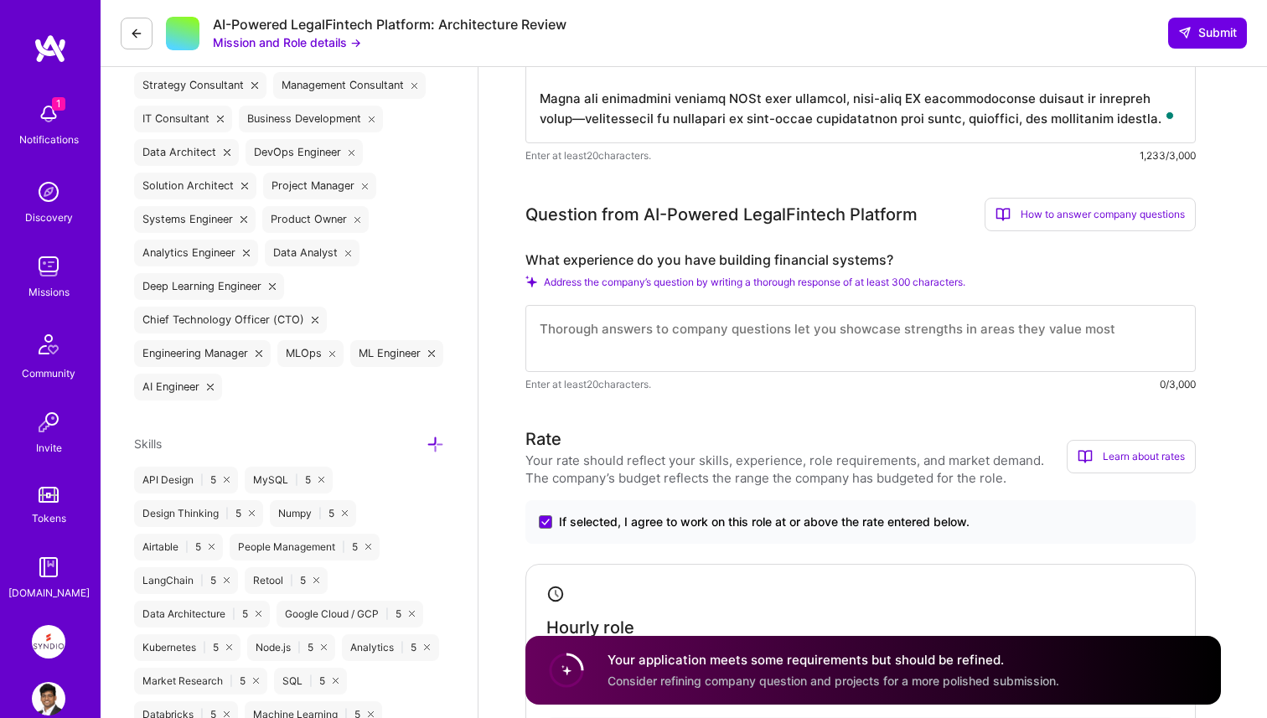
scroll to position [935, 0]
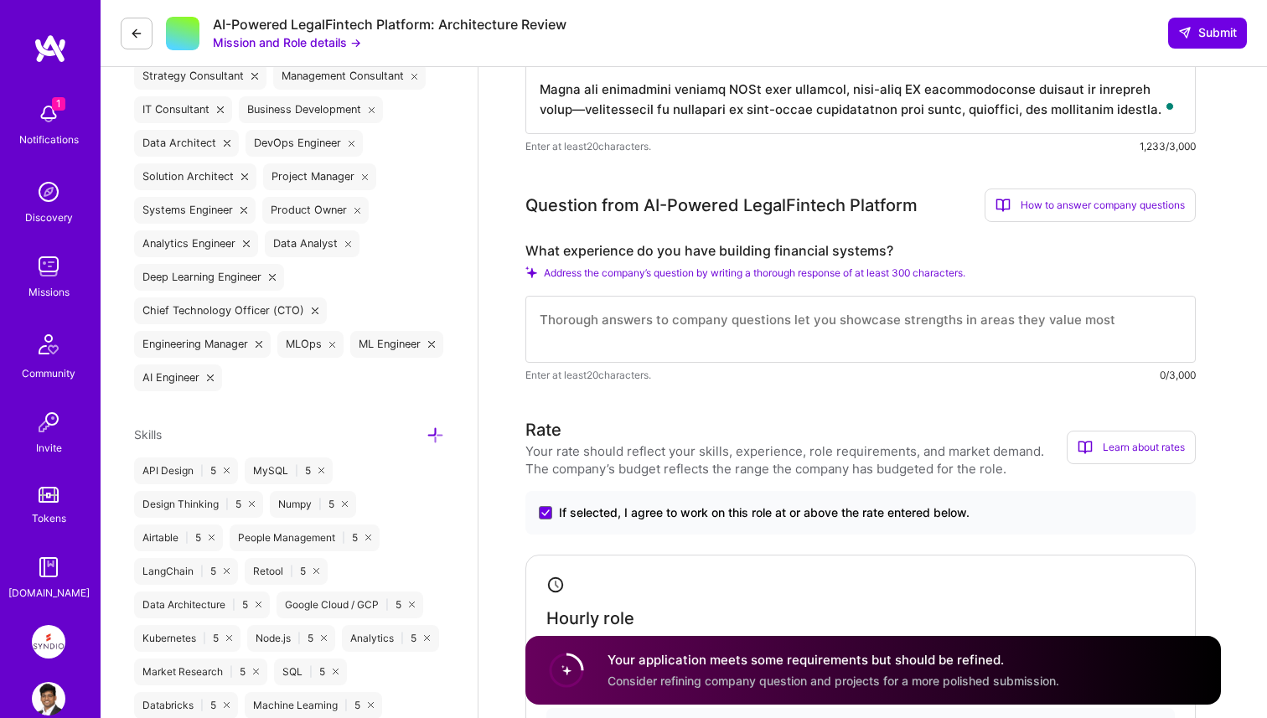
click at [613, 328] on textarea at bounding box center [861, 329] width 671 height 67
paste textarea "Launched a PCI-DSS compliant Visa prepaid card at Credwise, with full backend h…"
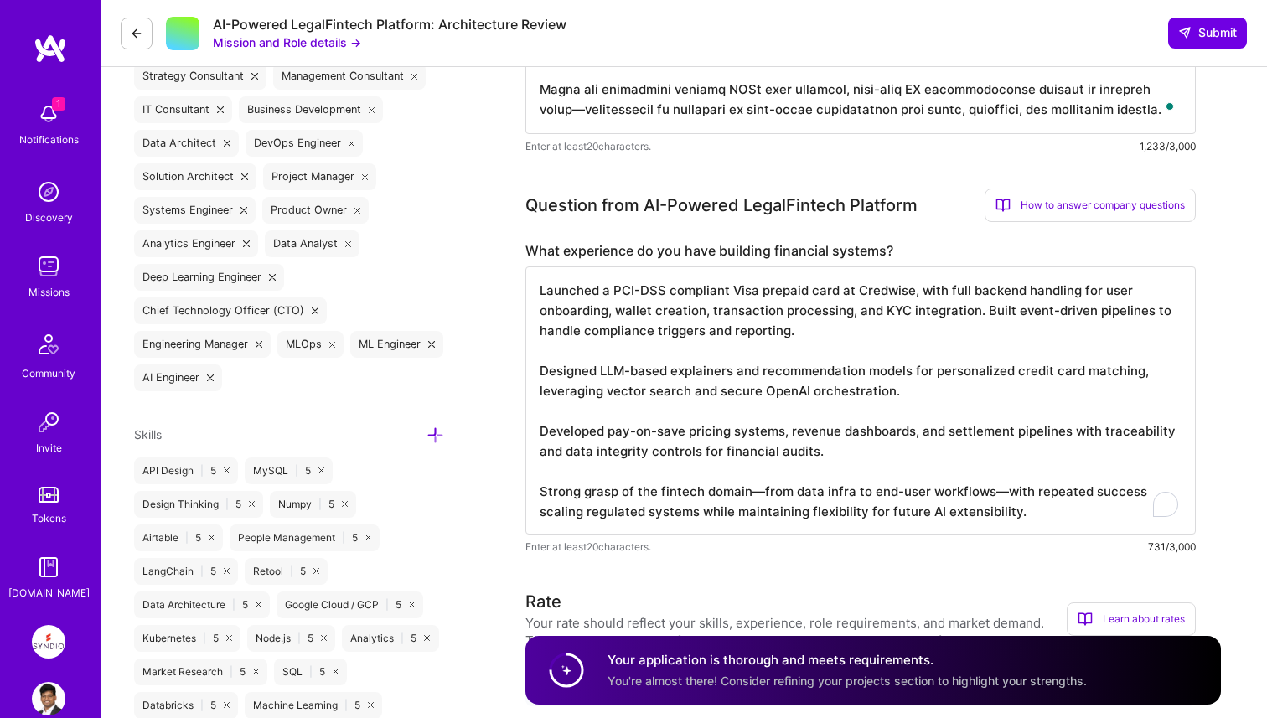
type textarea "Launched a PCI-DSS compliant Visa prepaid card at Credwise, with full backend h…"
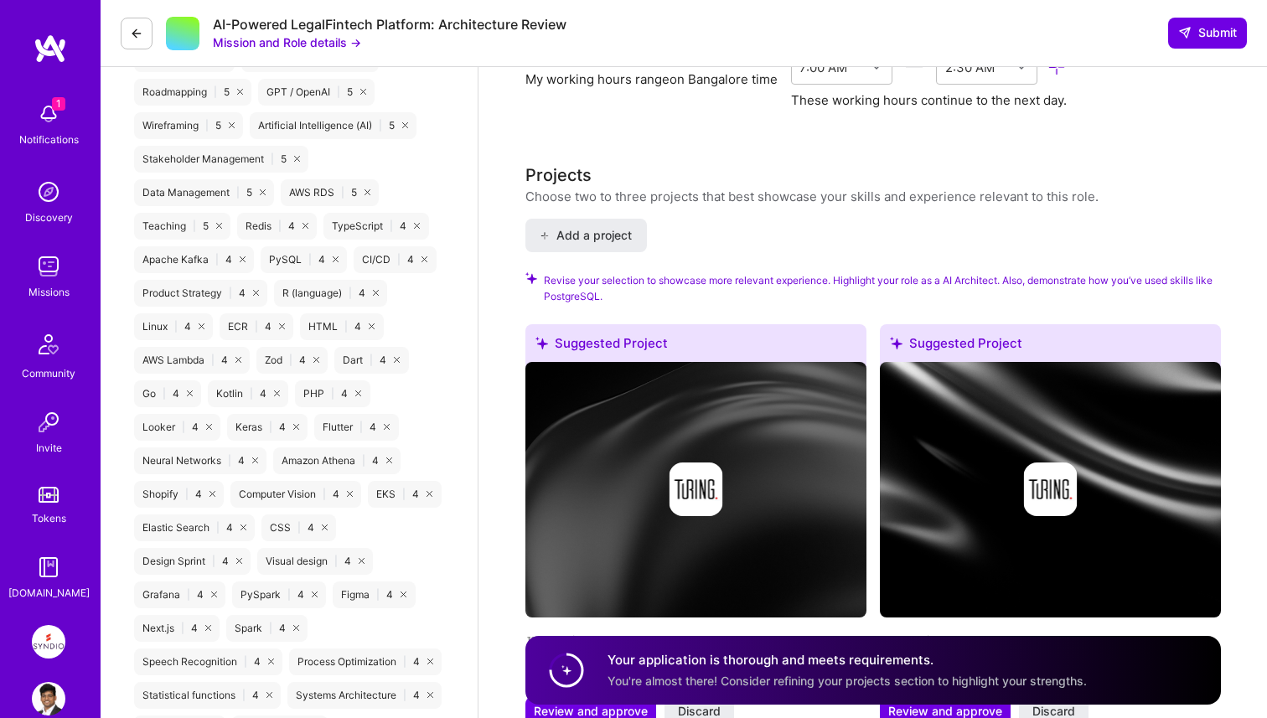
scroll to position [2838, 0]
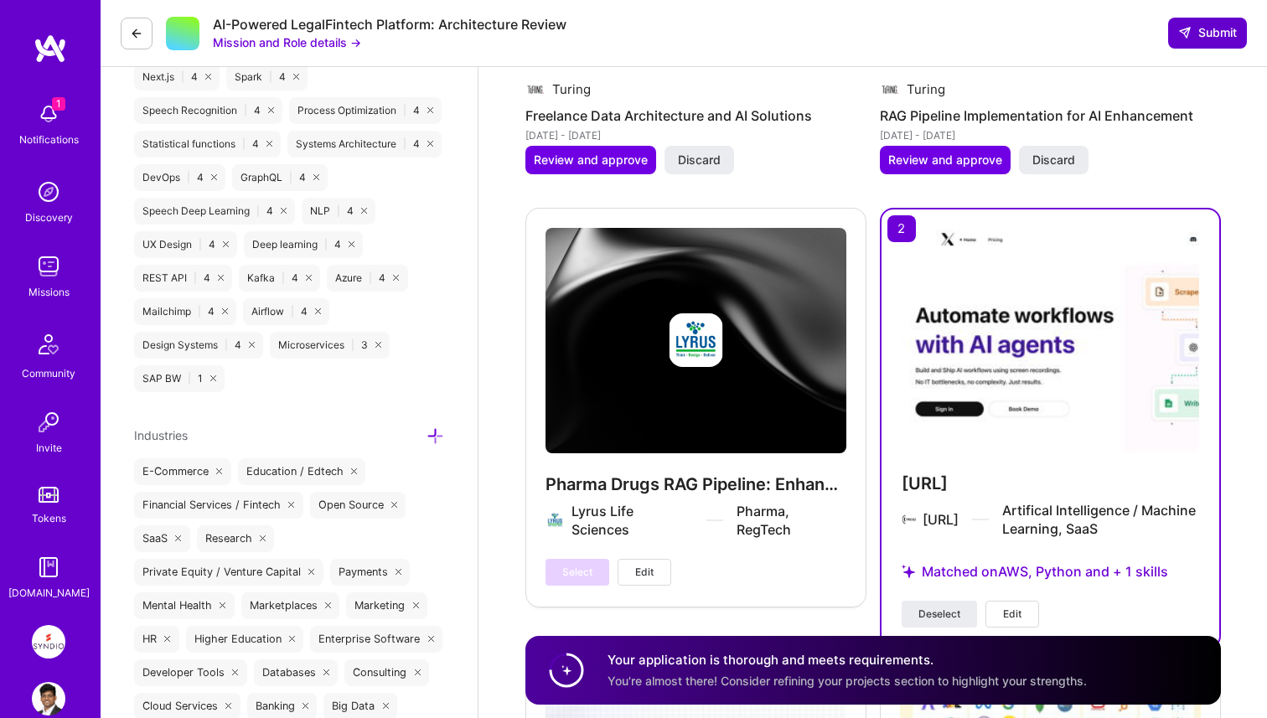
click at [1227, 35] on span "Submit" at bounding box center [1208, 32] width 59 height 17
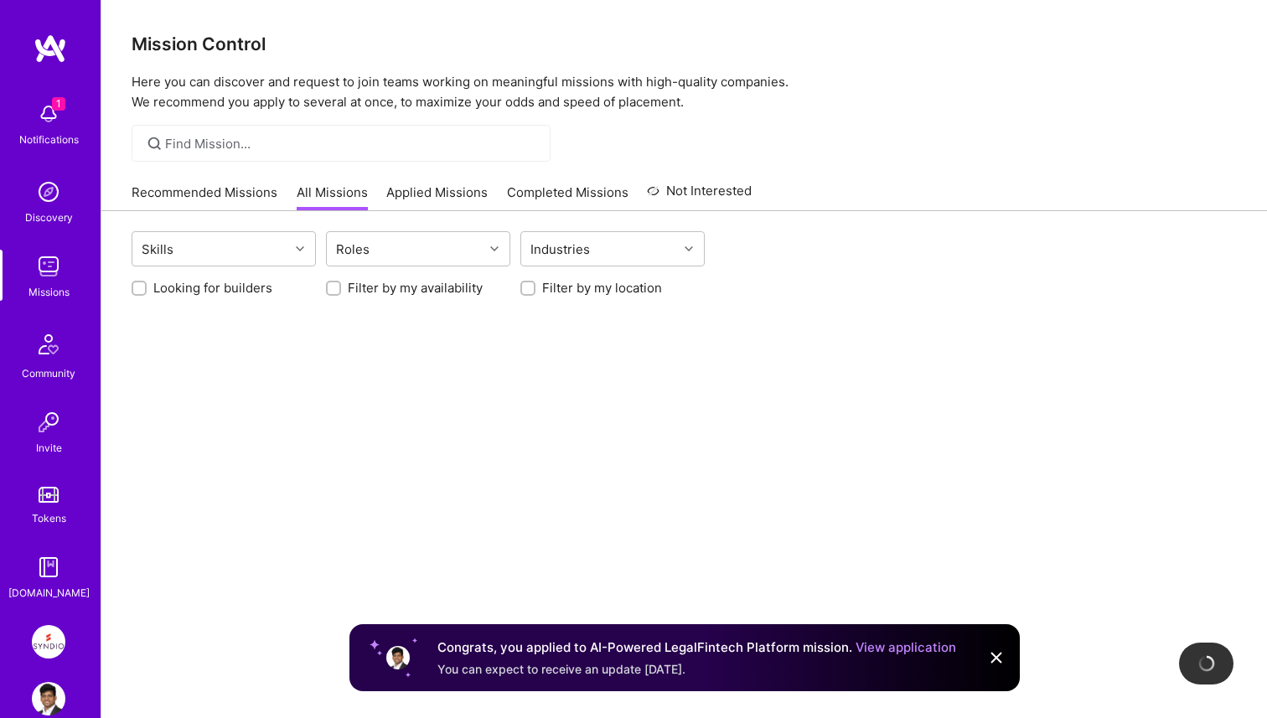
click at [674, 472] on div "Skills Roles Industries Looking for builders Filter by my availability Filter b…" at bounding box center [684, 498] width 1166 height 575
